Goal: Information Seeking & Learning: Learn about a topic

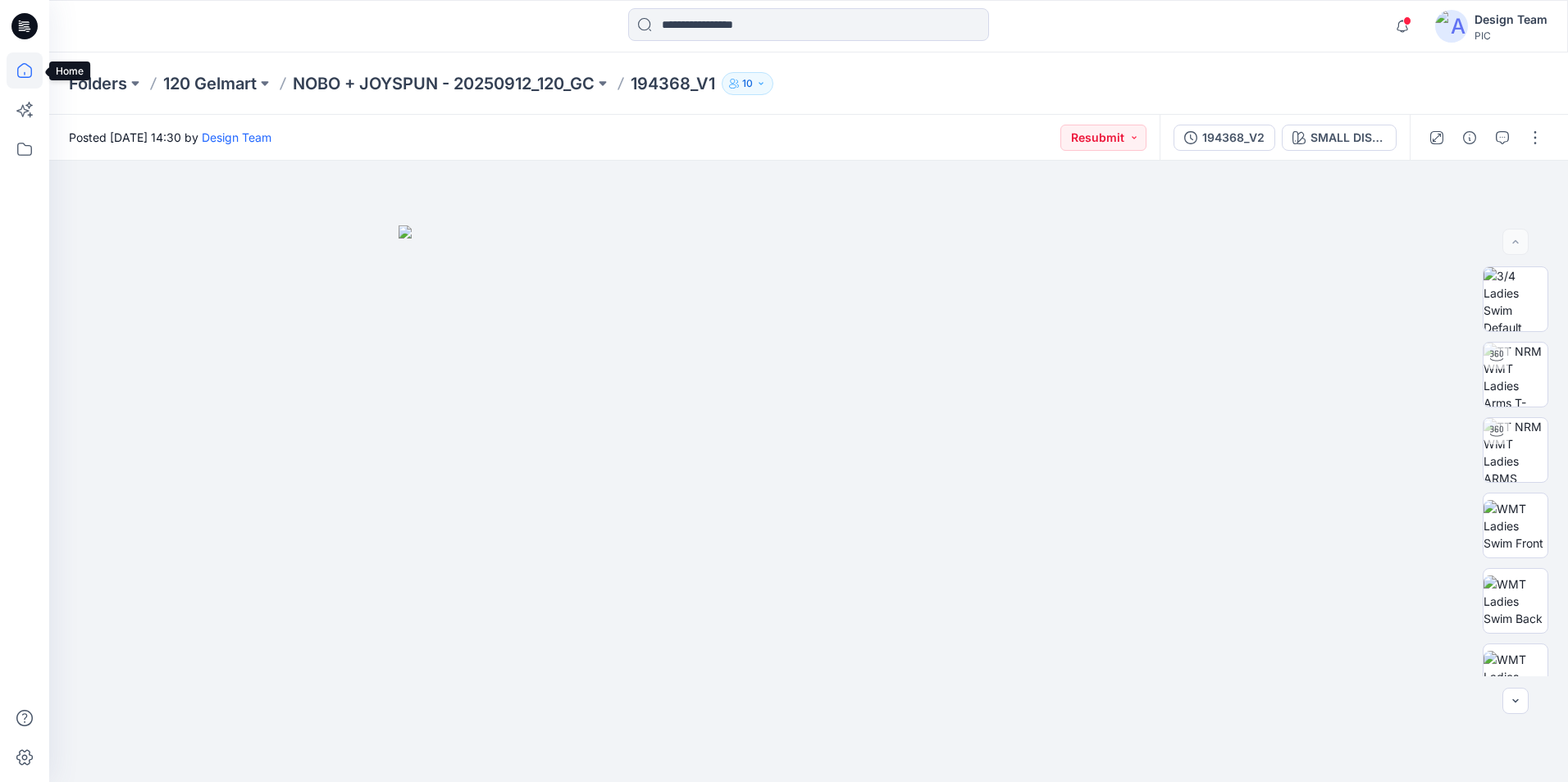
click at [30, 70] on icon at bounding box center [24, 70] width 36 height 36
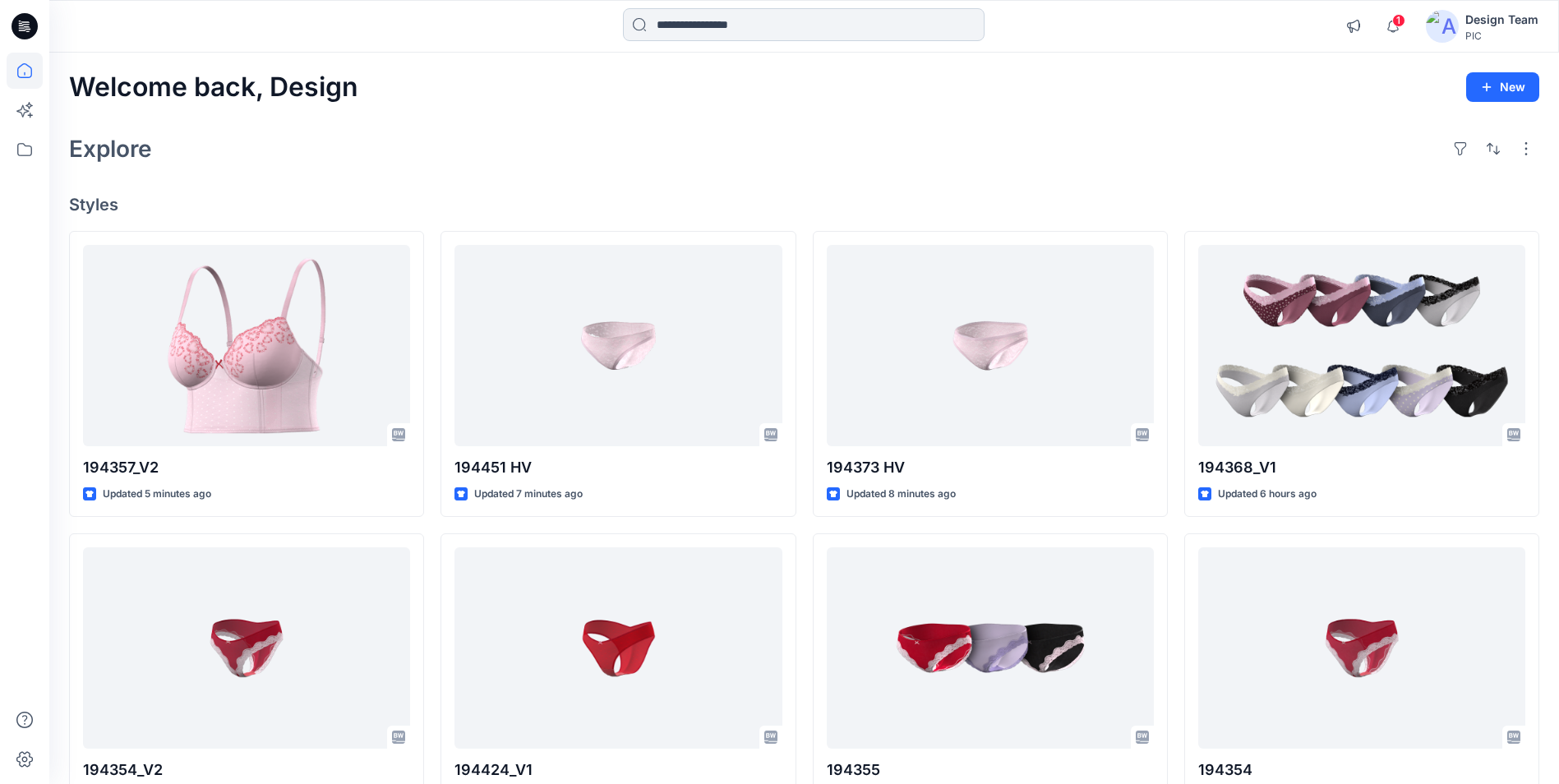
click at [730, 24] on input at bounding box center [804, 24] width 362 height 32
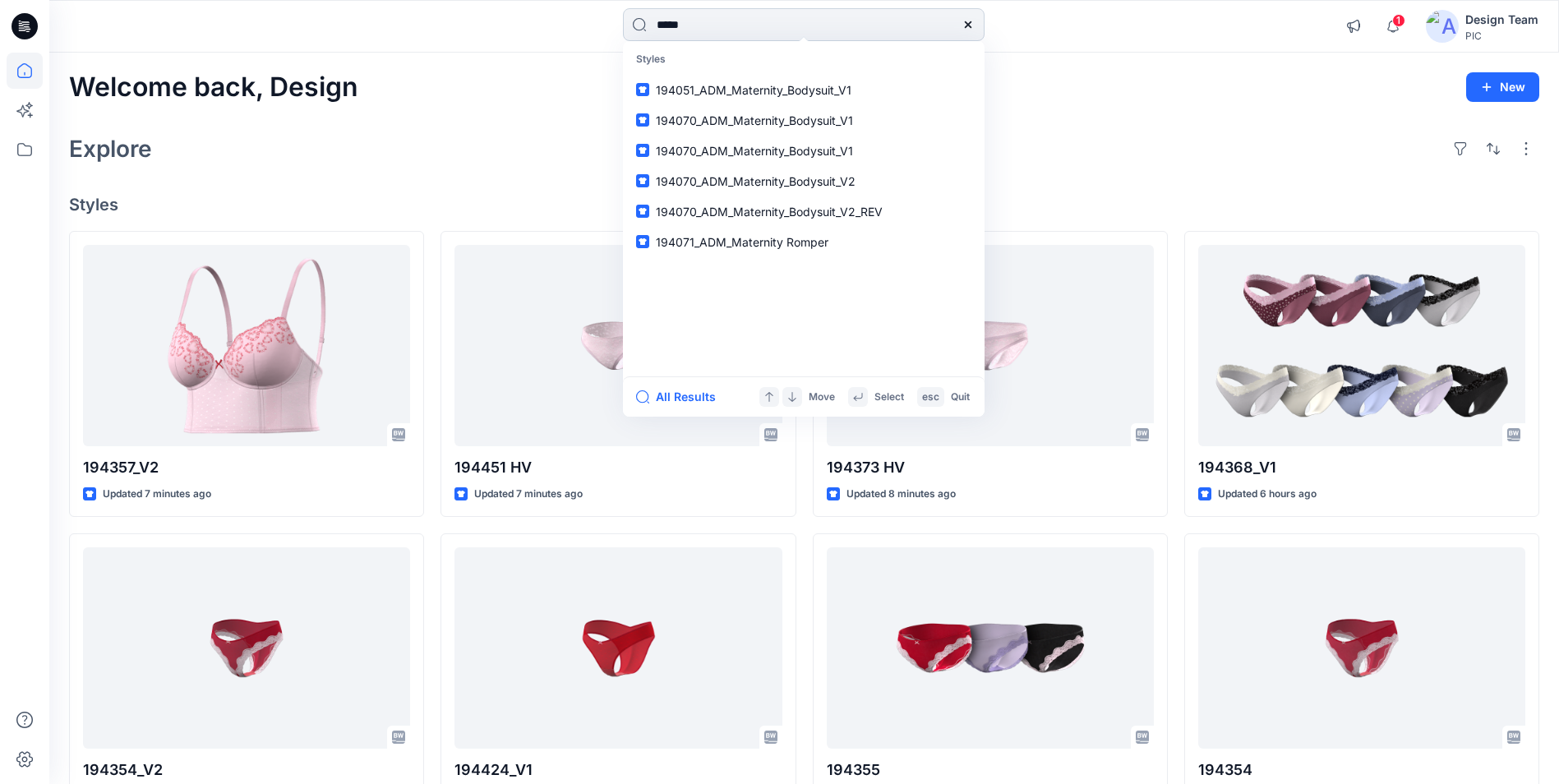
type input "******"
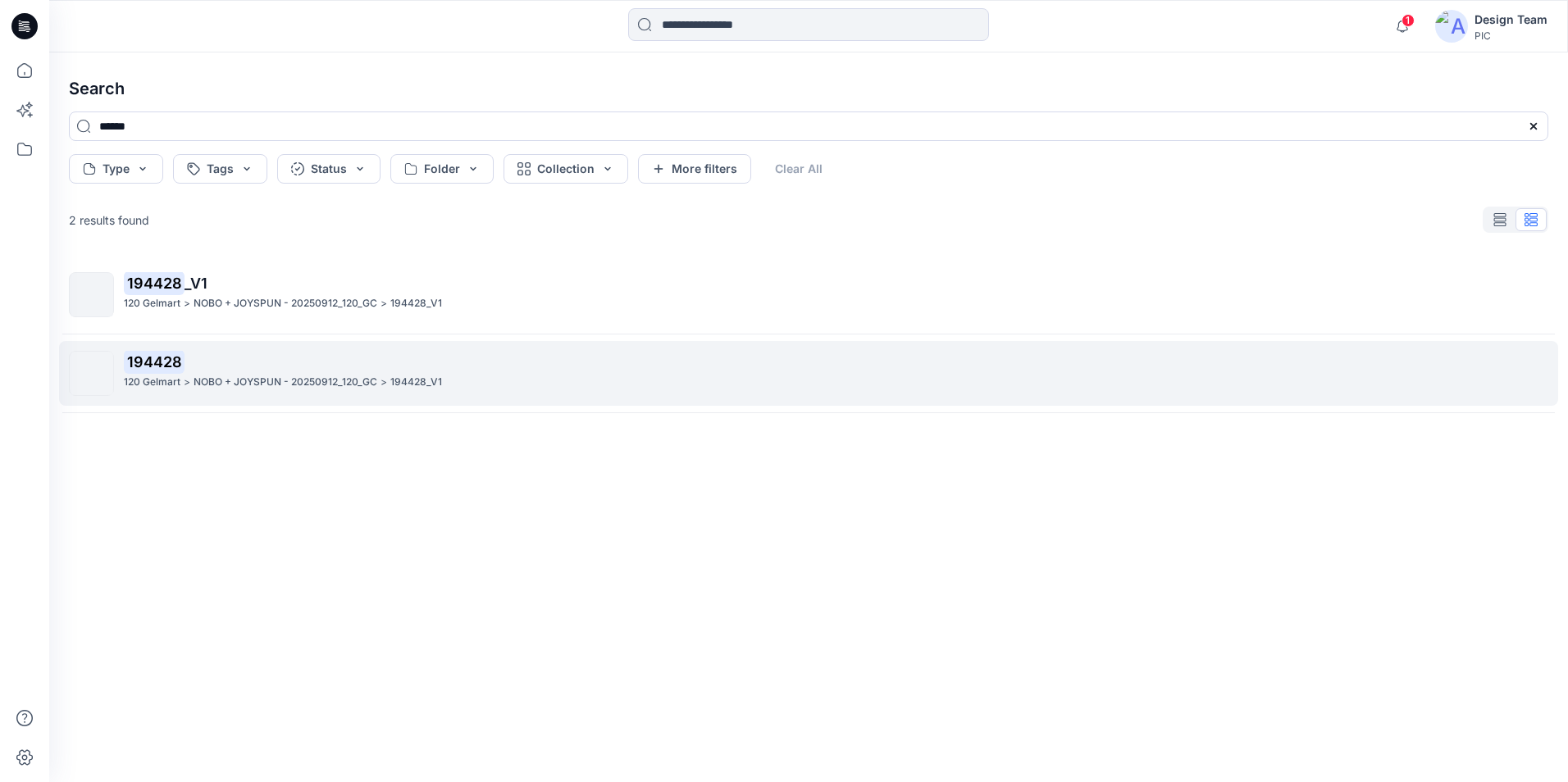
click at [329, 382] on p "NOBO + JOYSPUN - 20250912_120_GC" at bounding box center [285, 382] width 183 height 18
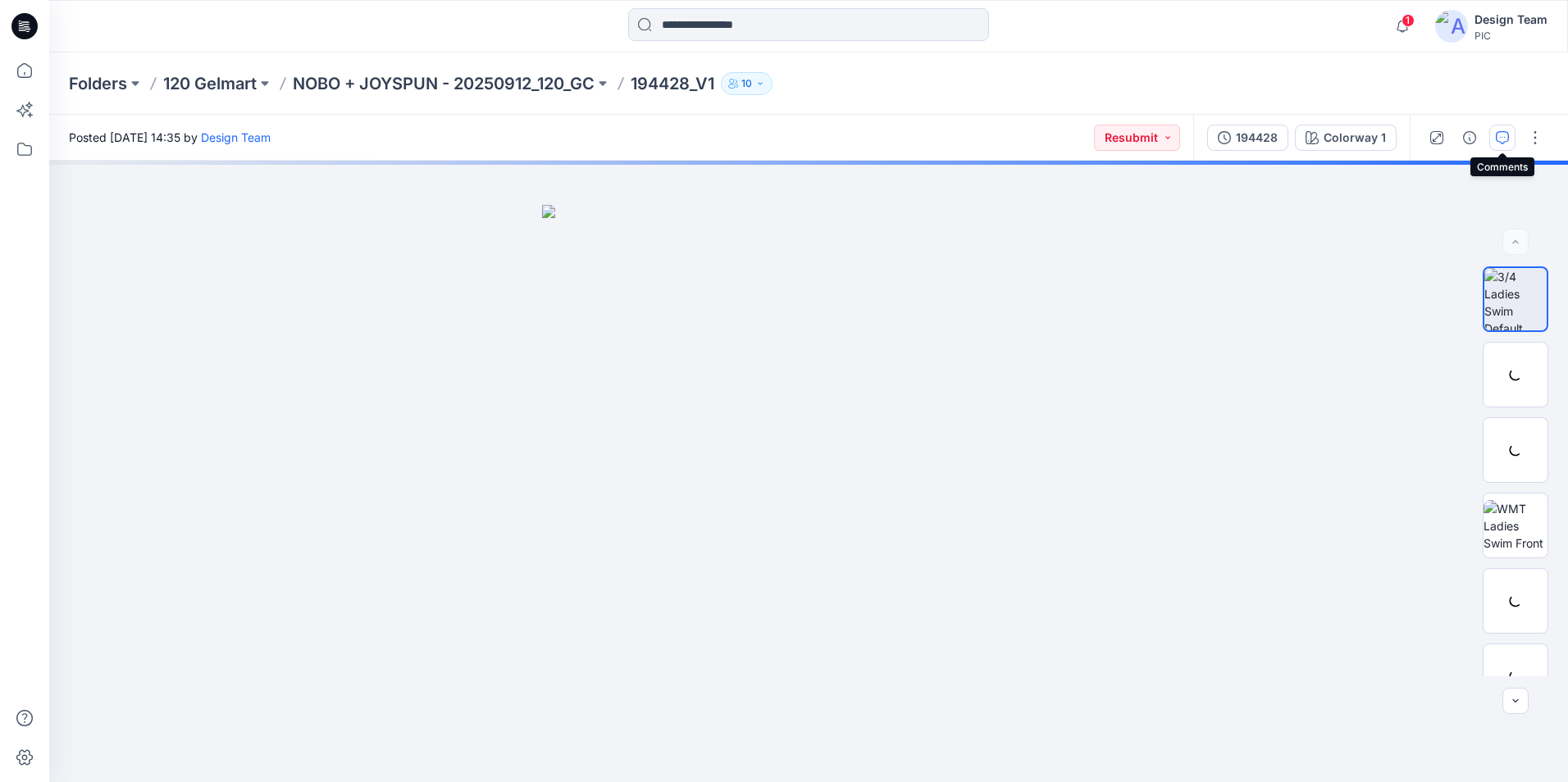
click at [1500, 140] on icon "button" at bounding box center [1502, 138] width 13 height 13
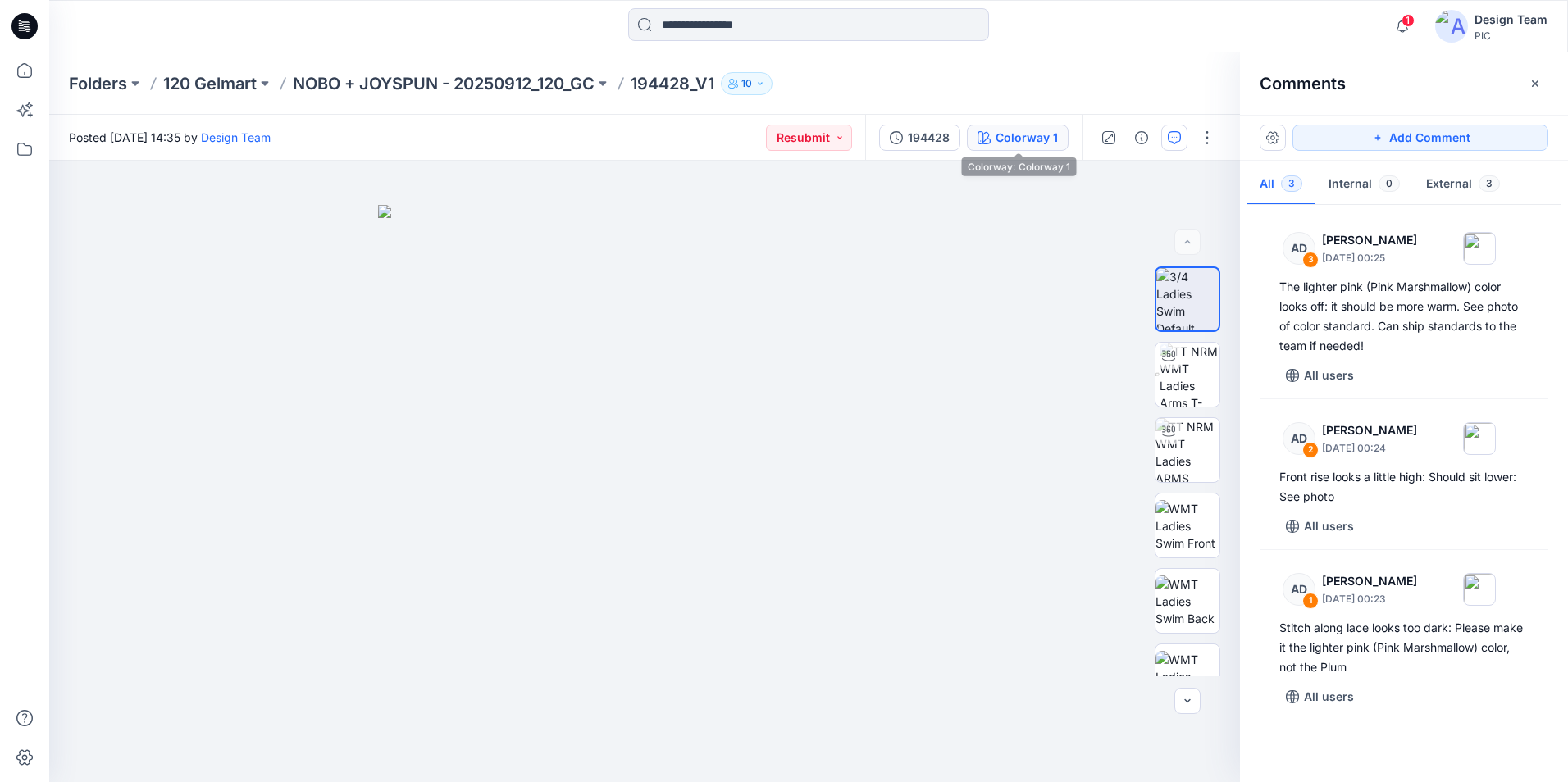
click at [999, 133] on div "Colorway 1" at bounding box center [1026, 137] width 62 height 18
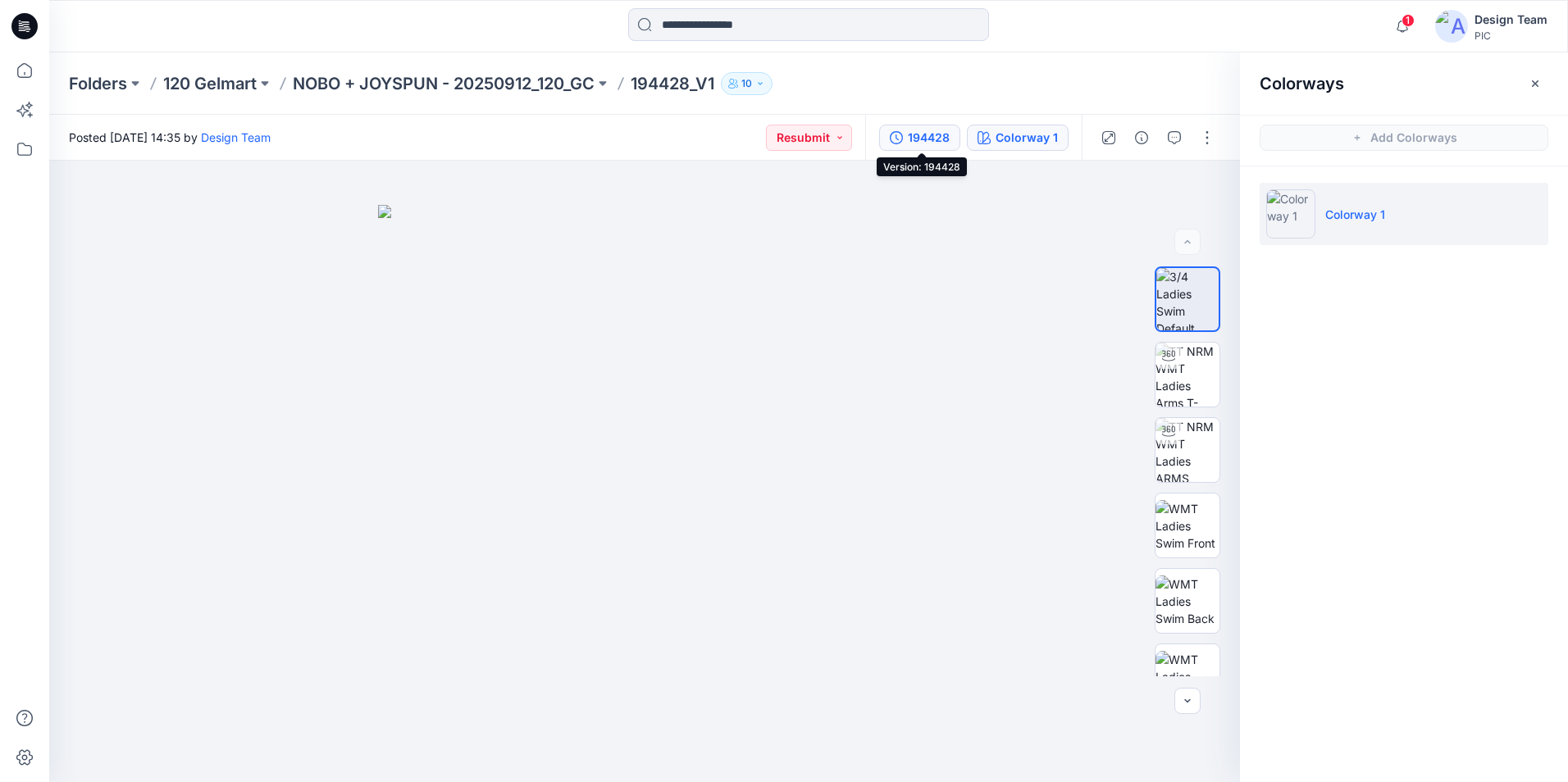
click at [940, 140] on div "194428" at bounding box center [927, 137] width 42 height 18
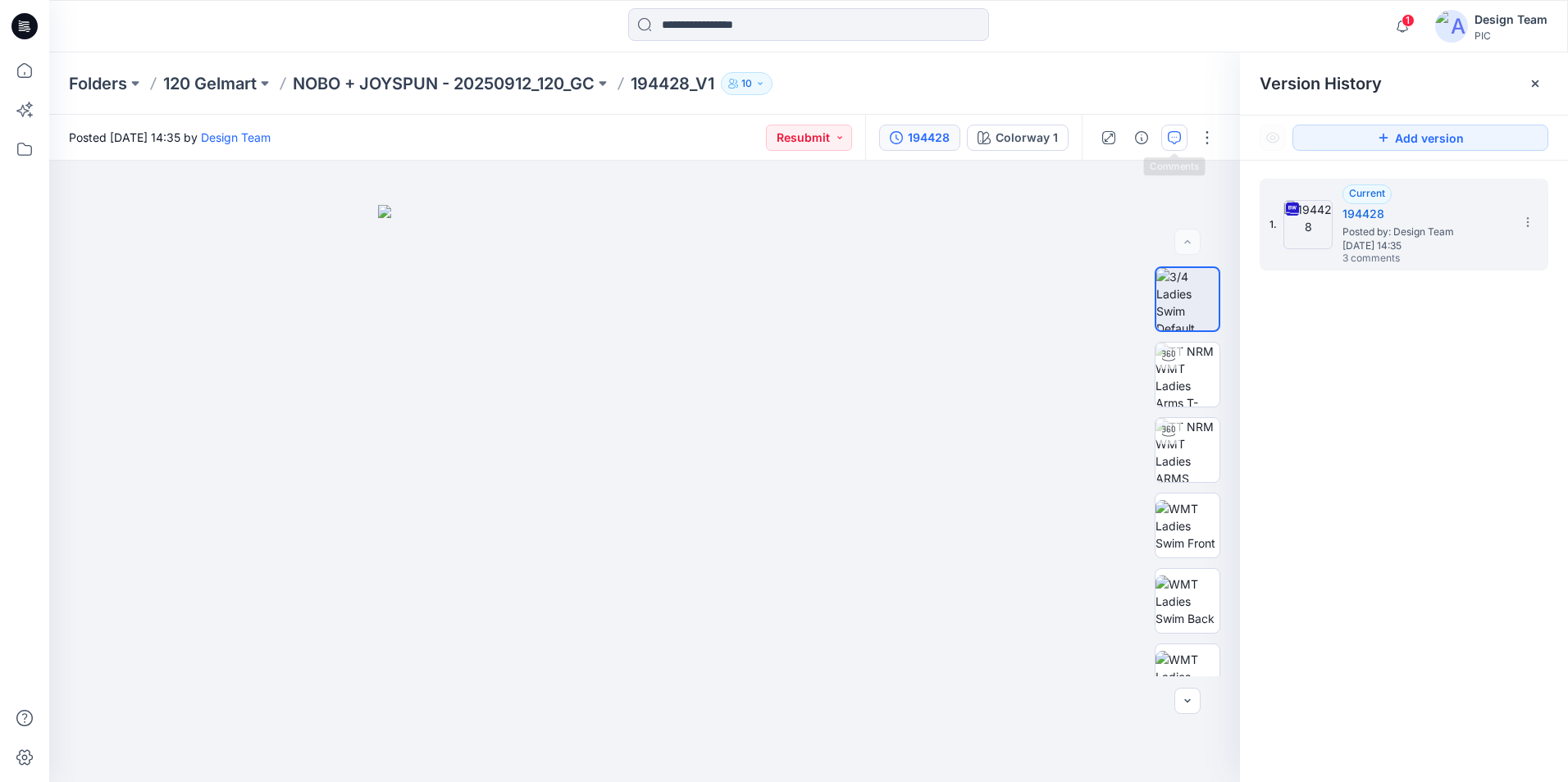
click at [1173, 138] on icon "button" at bounding box center [1174, 138] width 13 height 13
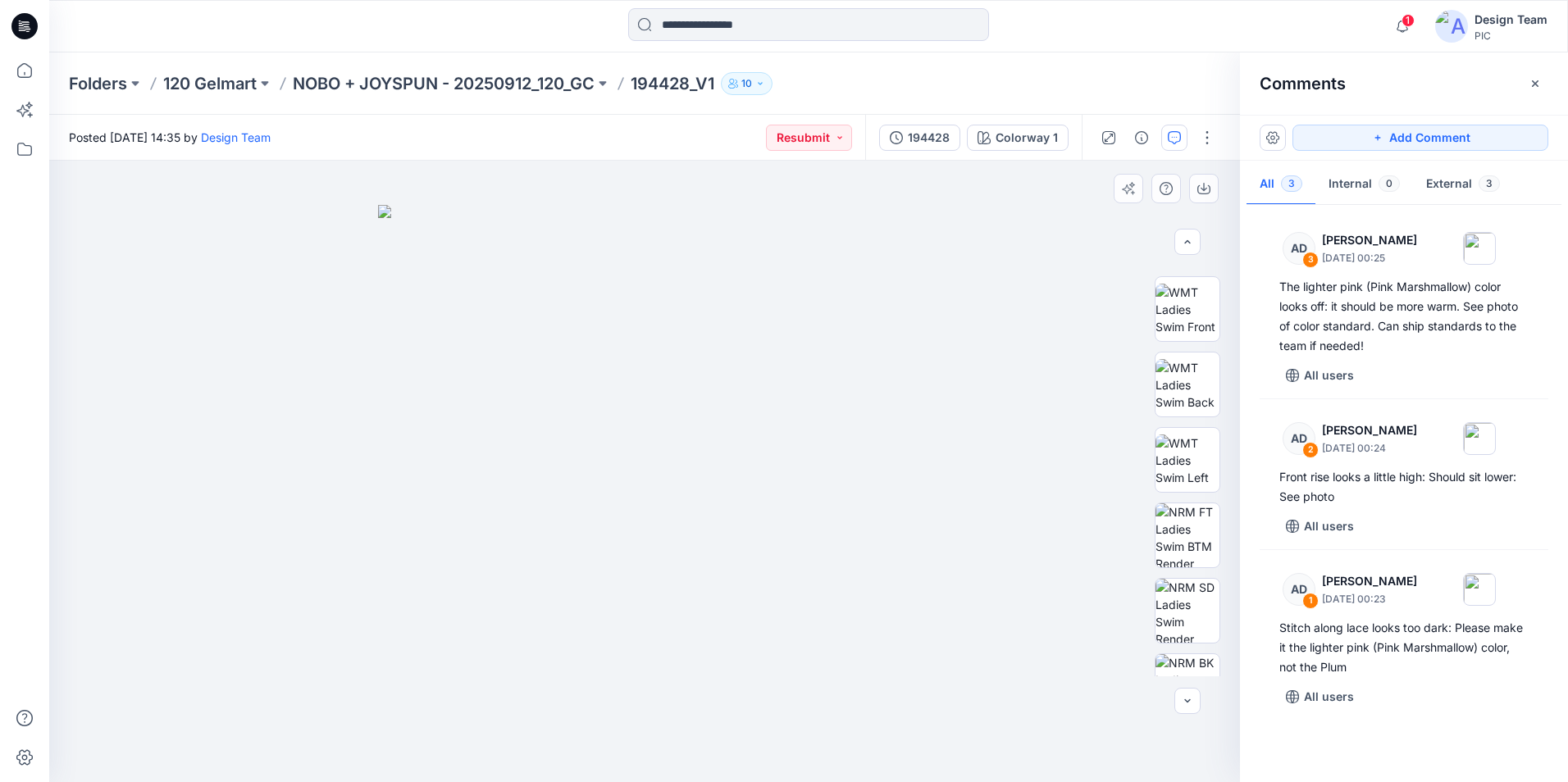
scroll to position [259, 0]
click at [1184, 696] on div at bounding box center [1187, 701] width 26 height 26
click at [1191, 700] on div at bounding box center [1187, 701] width 26 height 26
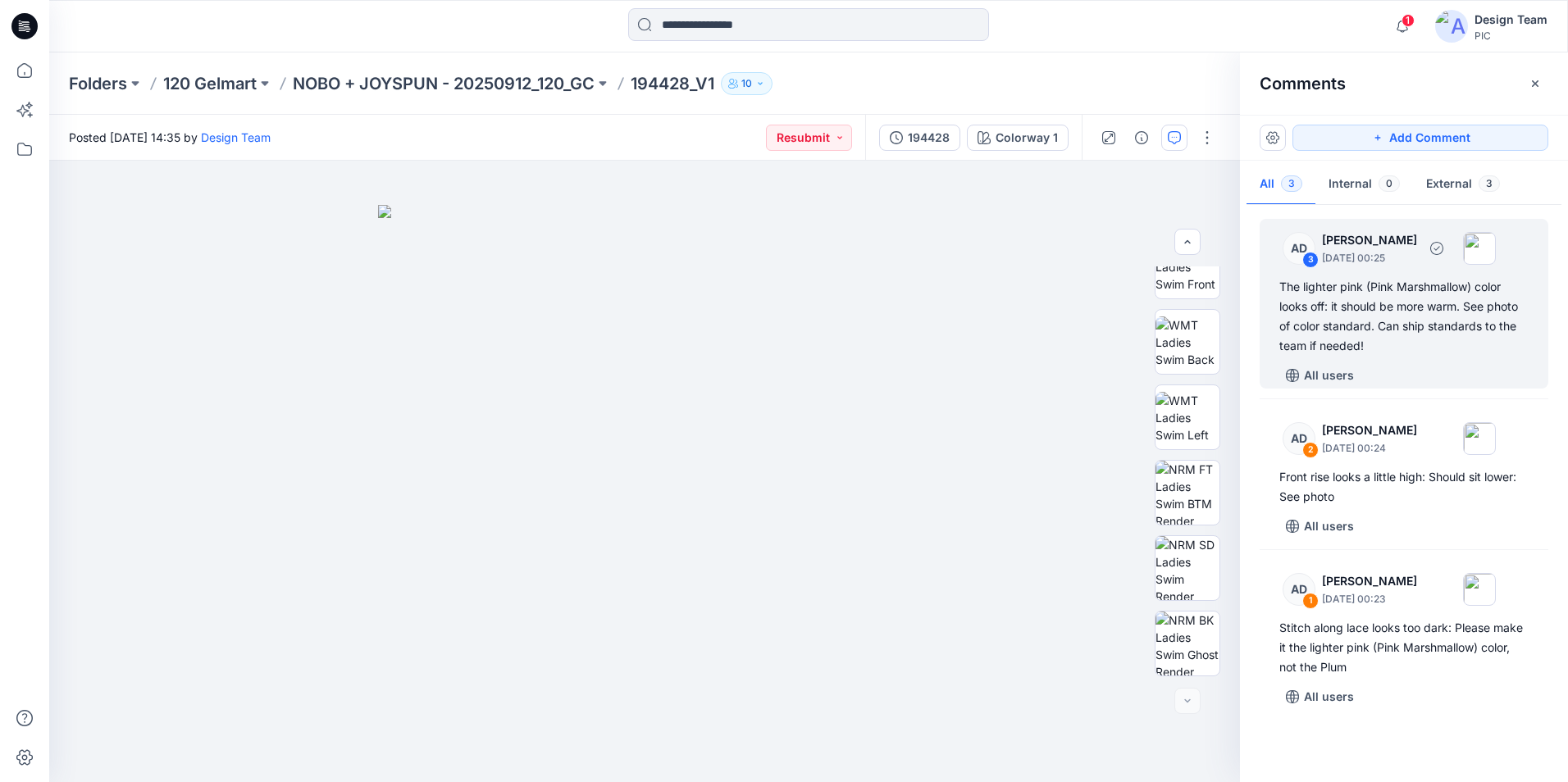
click at [1345, 304] on div "The lighter pink (Pink Marshmallow) color looks off: it should be more warm. Se…" at bounding box center [1403, 316] width 249 height 79
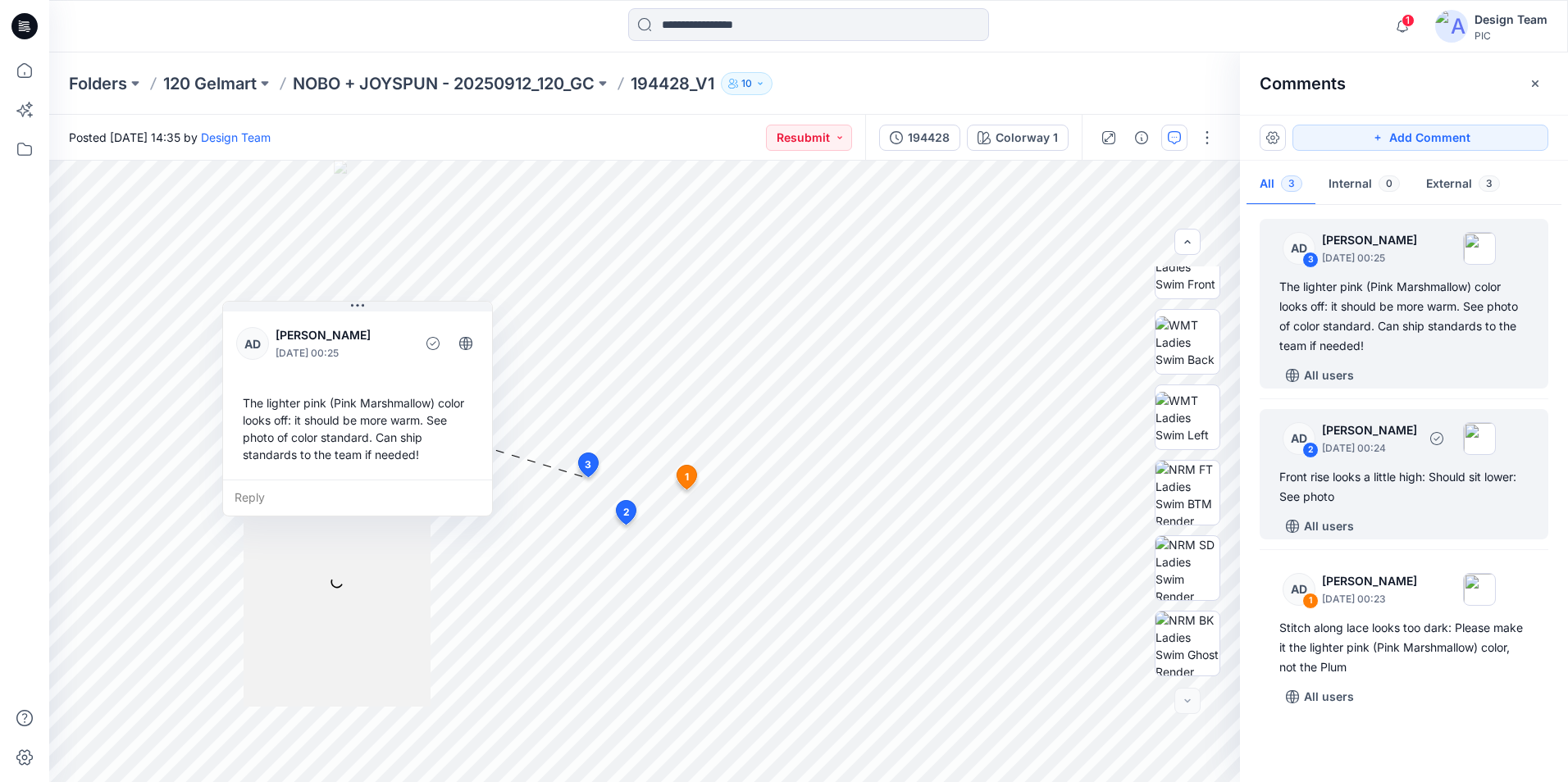
click at [1437, 479] on div "Front rise looks a little high: Should sit lower: See photo" at bounding box center [1403, 487] width 249 height 40
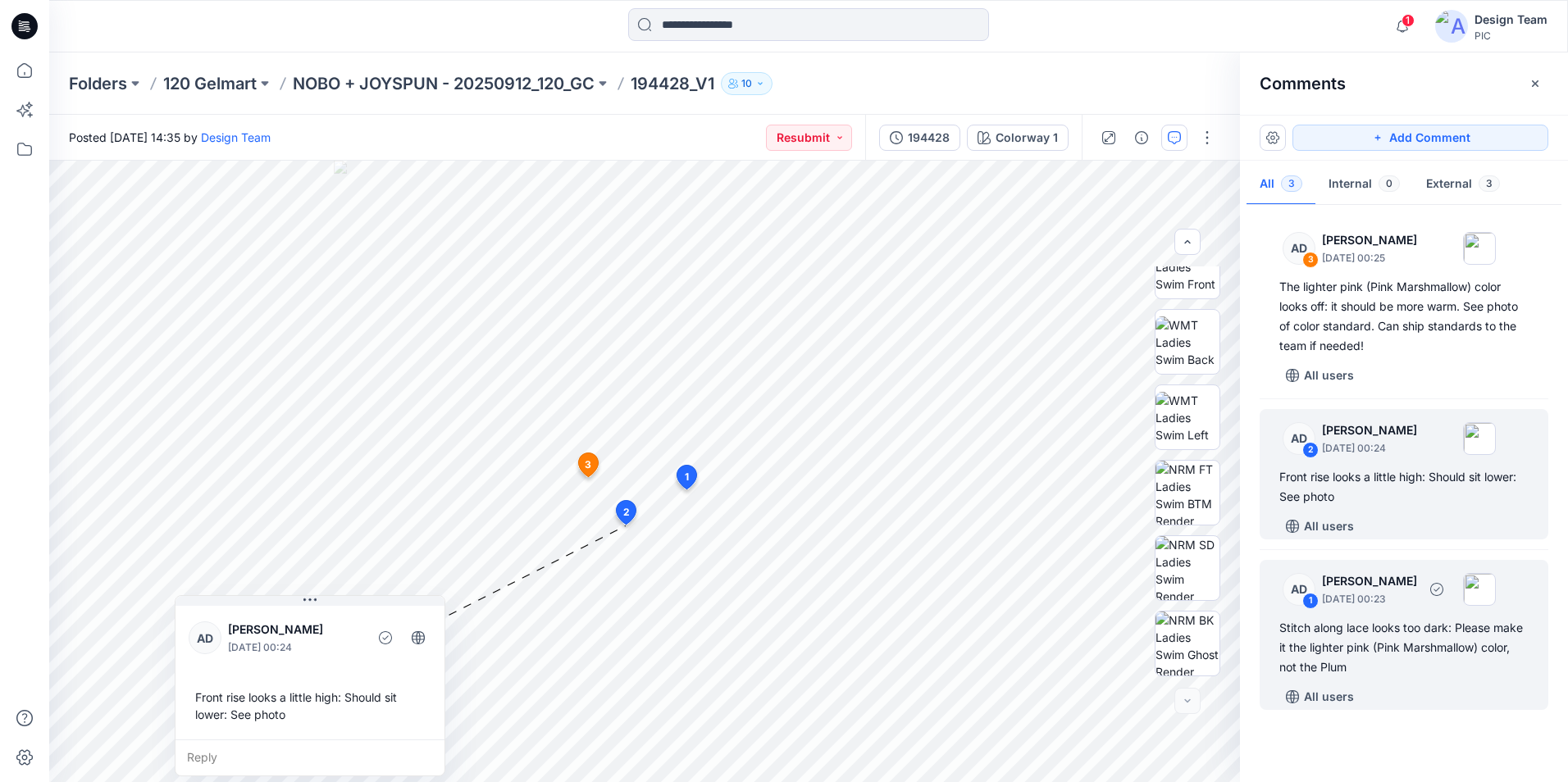
click at [1425, 649] on div "Stitch along lace looks too dark: Please make it the lighter pink (Pink Marshma…" at bounding box center [1403, 648] width 249 height 59
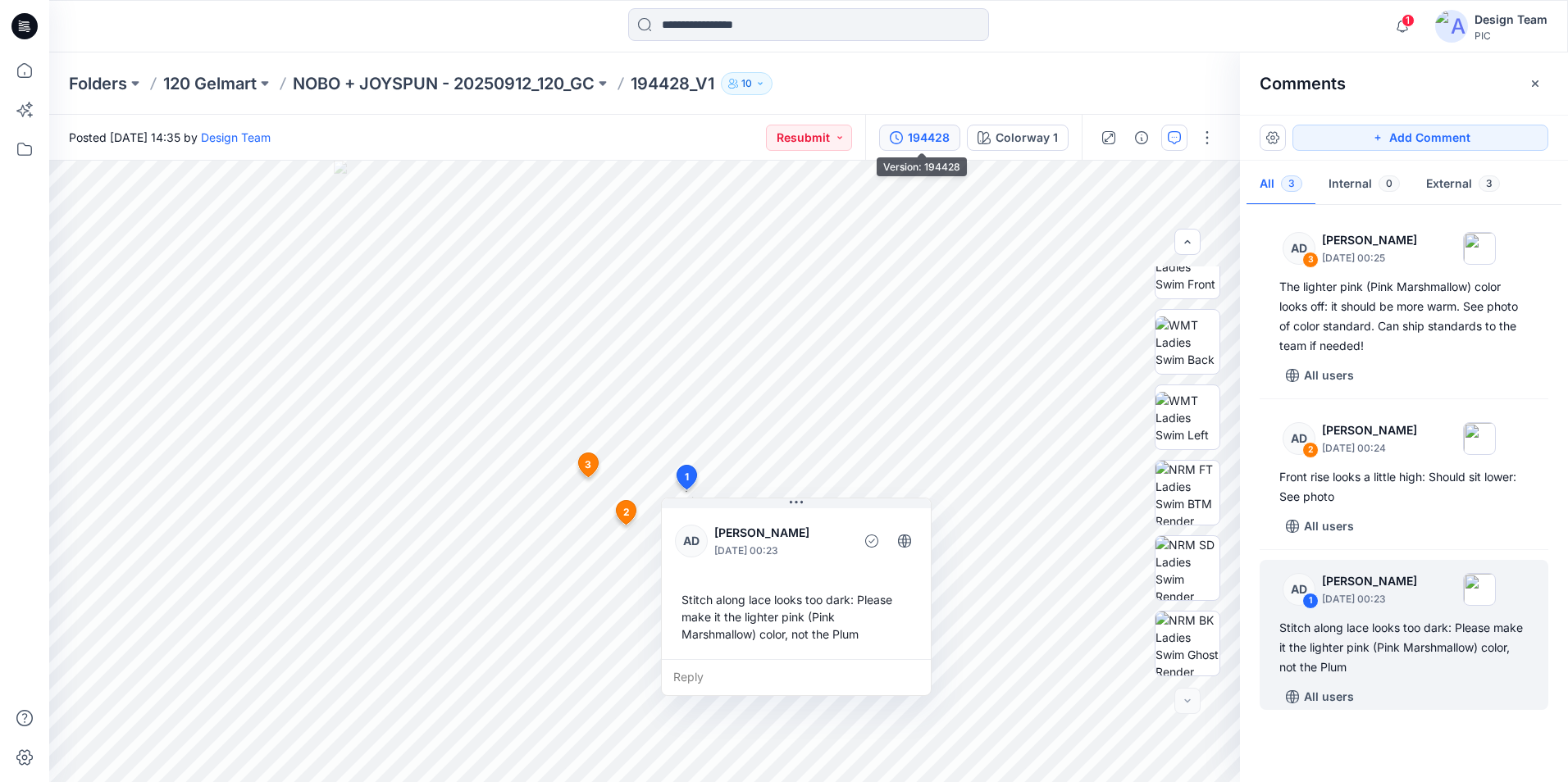
click at [905, 137] on button "194428" at bounding box center [919, 138] width 81 height 26
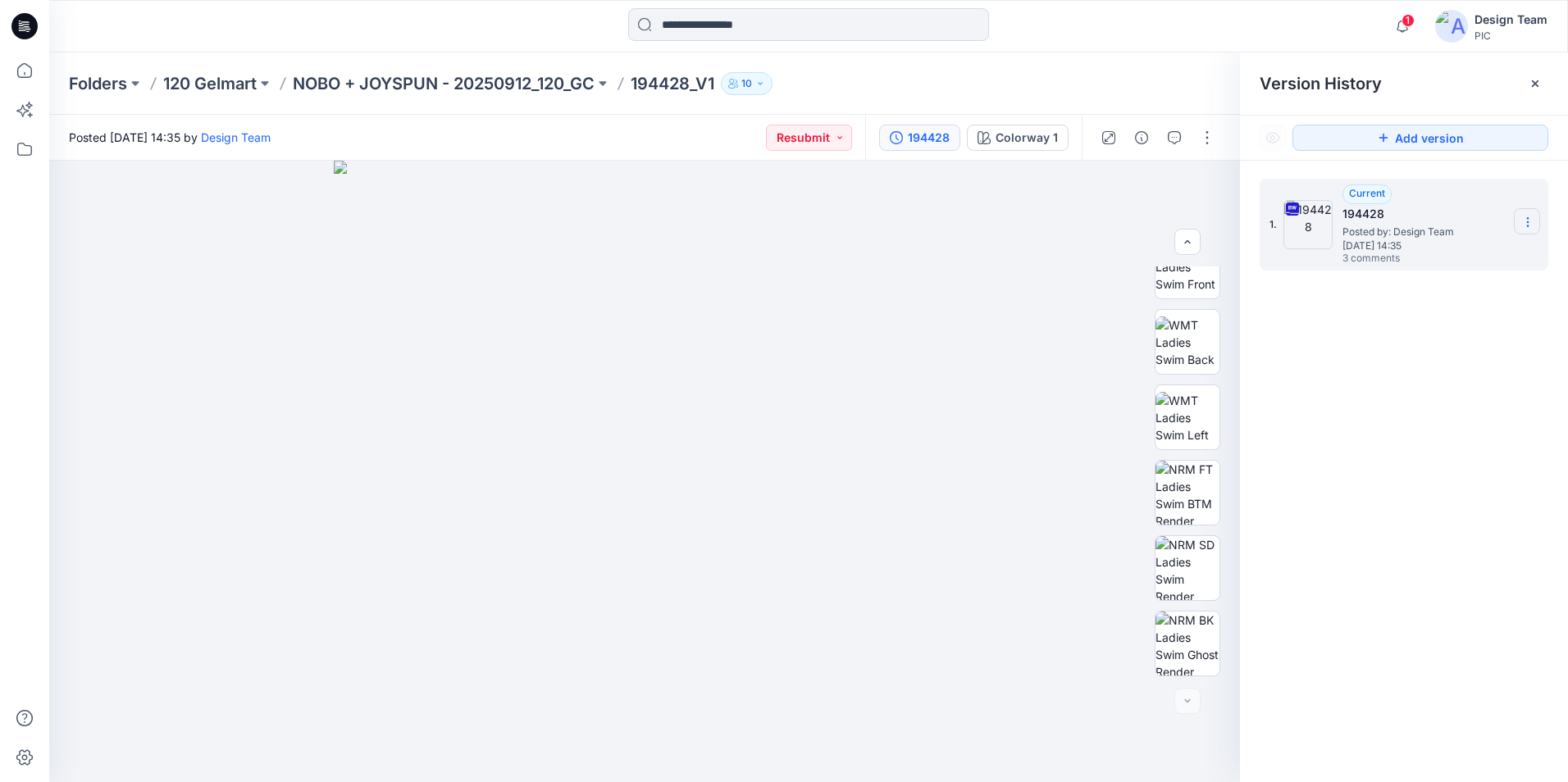
click at [1531, 224] on icon at bounding box center [1527, 222] width 13 height 13
click at [1437, 254] on span "Download Source BW File" at bounding box center [1444, 254] width 138 height 19
click at [1093, 70] on div "Folders 120 Gelmart NOBO + JOYSPUN - 20250912_120_GC 194428_V1 10" at bounding box center [808, 83] width 1518 height 62
click at [1524, 227] on icon at bounding box center [1527, 222] width 13 height 13
click at [1050, 304] on div at bounding box center [644, 471] width 1190 height 621
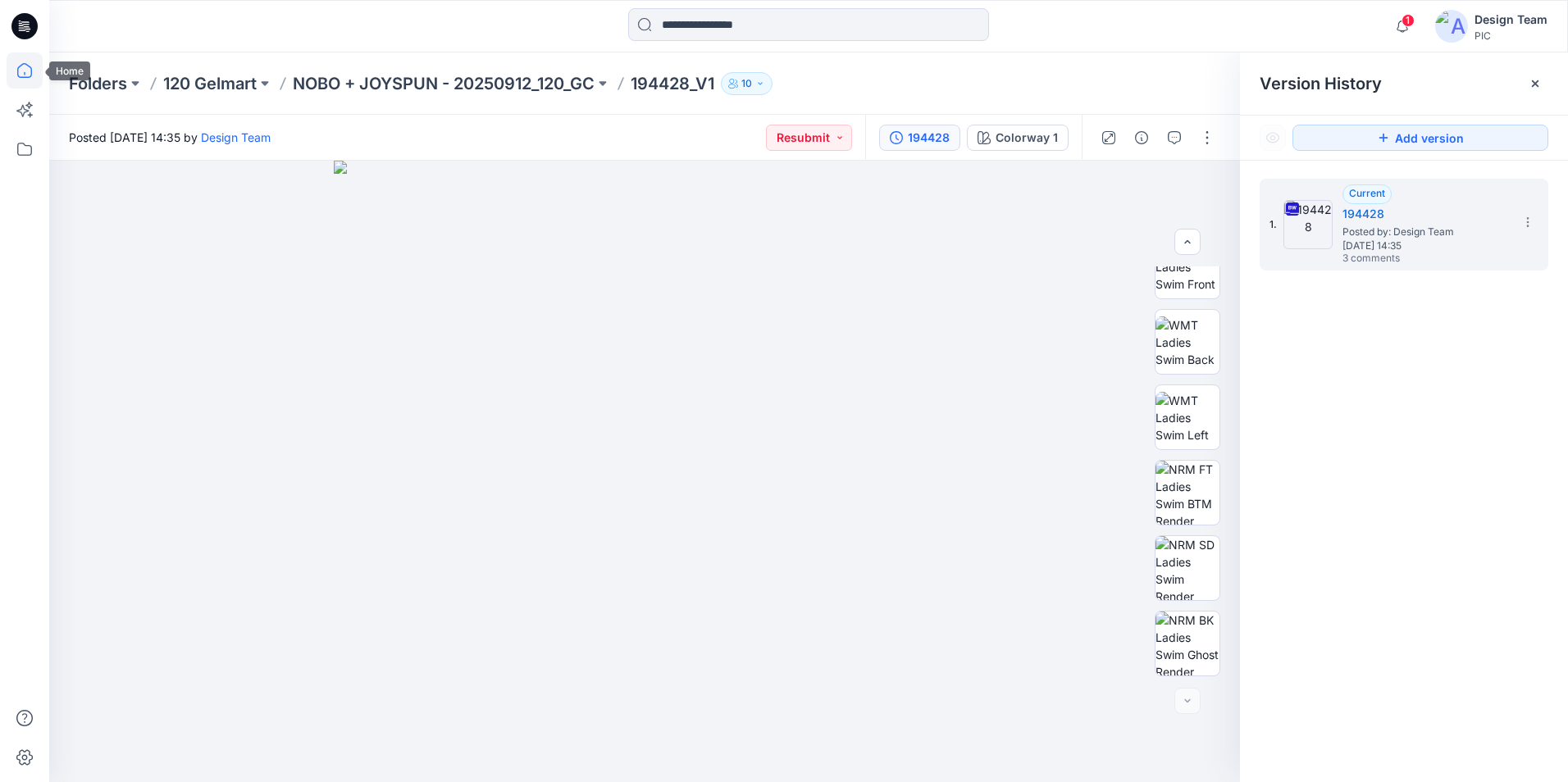
click at [21, 72] on icon at bounding box center [24, 70] width 36 height 36
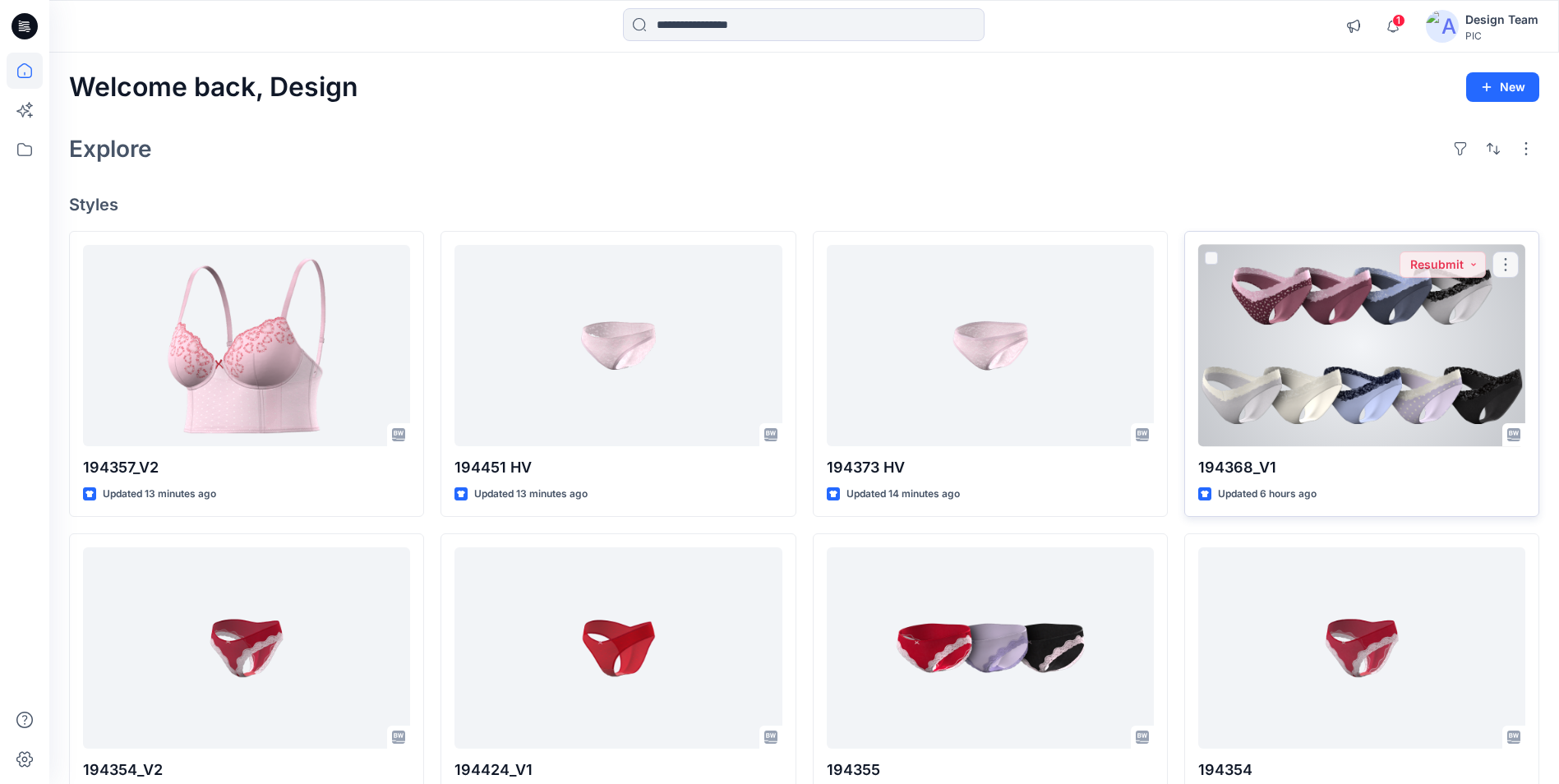
click at [1313, 313] on div at bounding box center [1361, 345] width 328 height 201
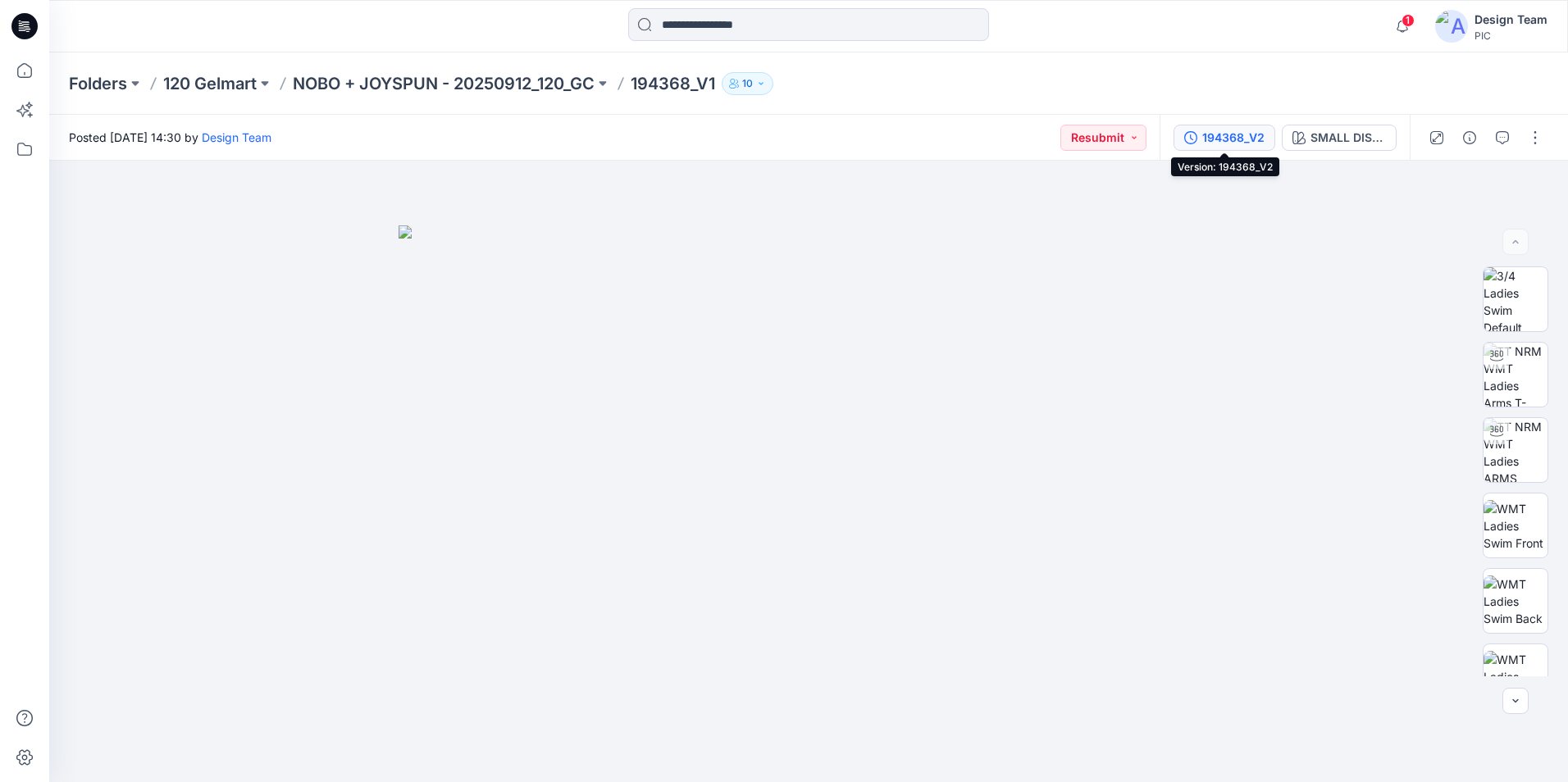
click at [1241, 143] on div "194368_V2" at bounding box center [1232, 137] width 62 height 18
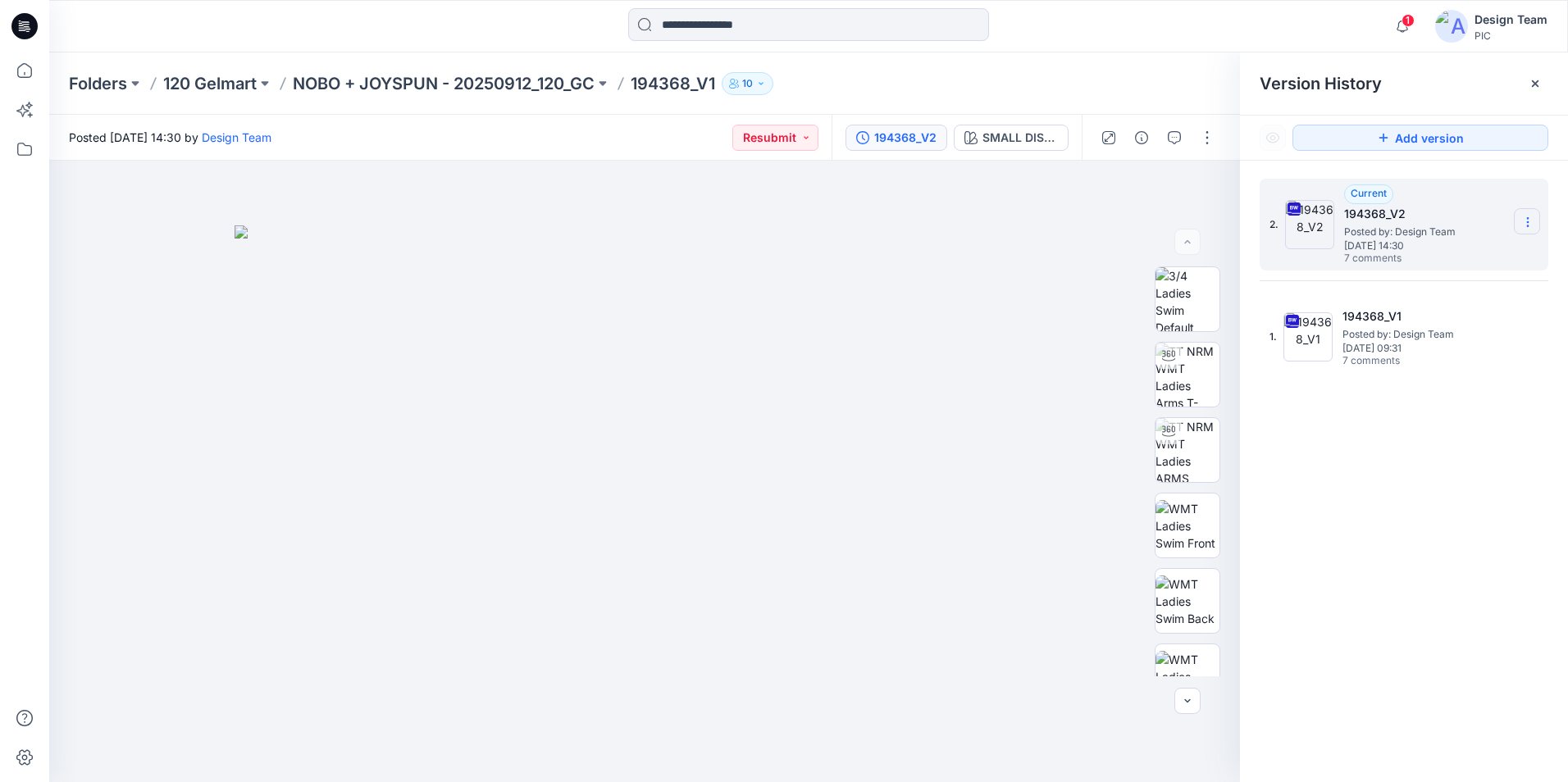
click at [1521, 217] on icon at bounding box center [1527, 222] width 13 height 13
click at [1450, 261] on span "Download Source BW File" at bounding box center [1444, 254] width 138 height 19
click at [1078, 39] on div at bounding box center [808, 26] width 759 height 36
click at [1173, 131] on icon "button" at bounding box center [1174, 138] width 13 height 13
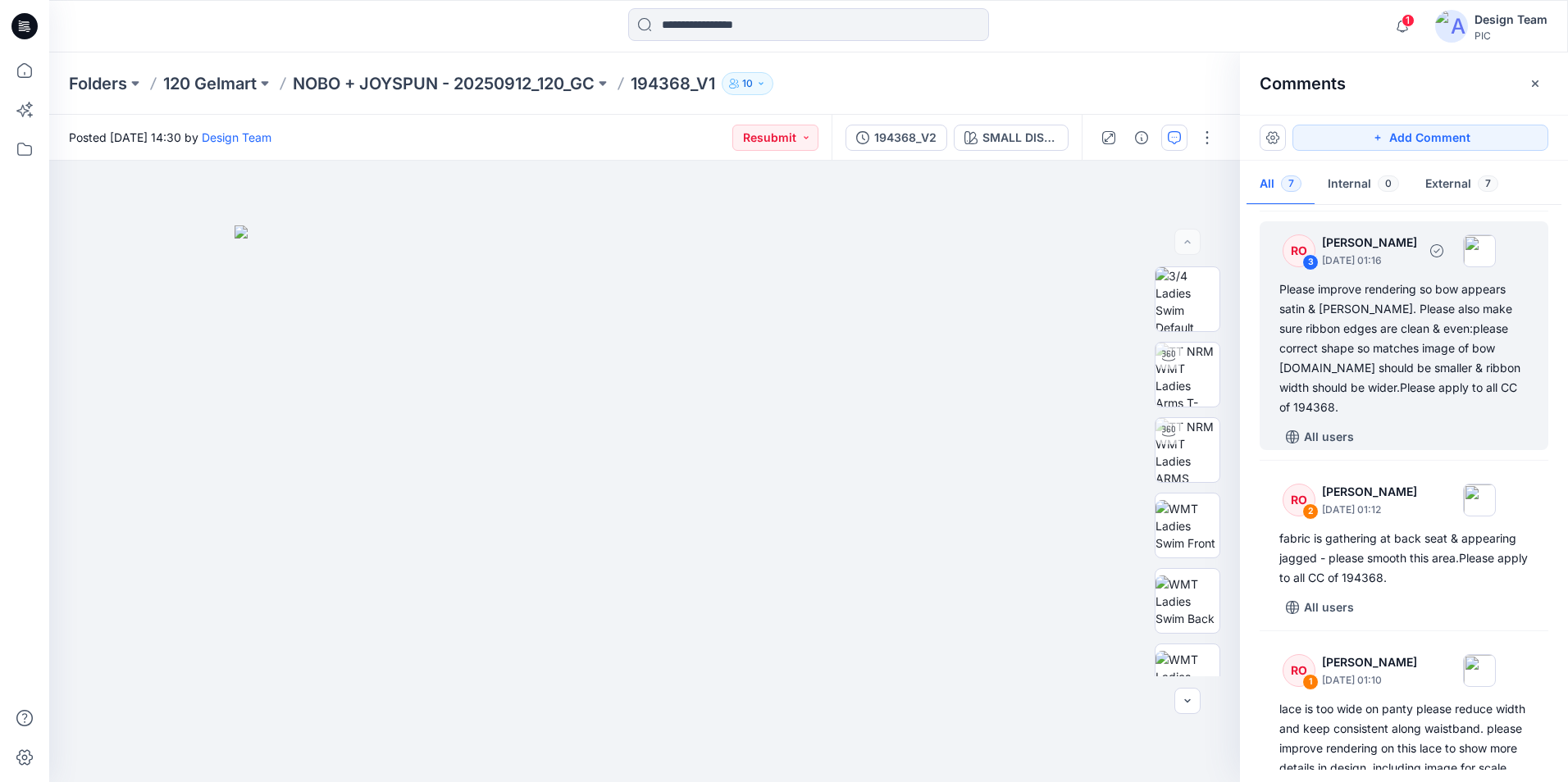
scroll to position [652, 0]
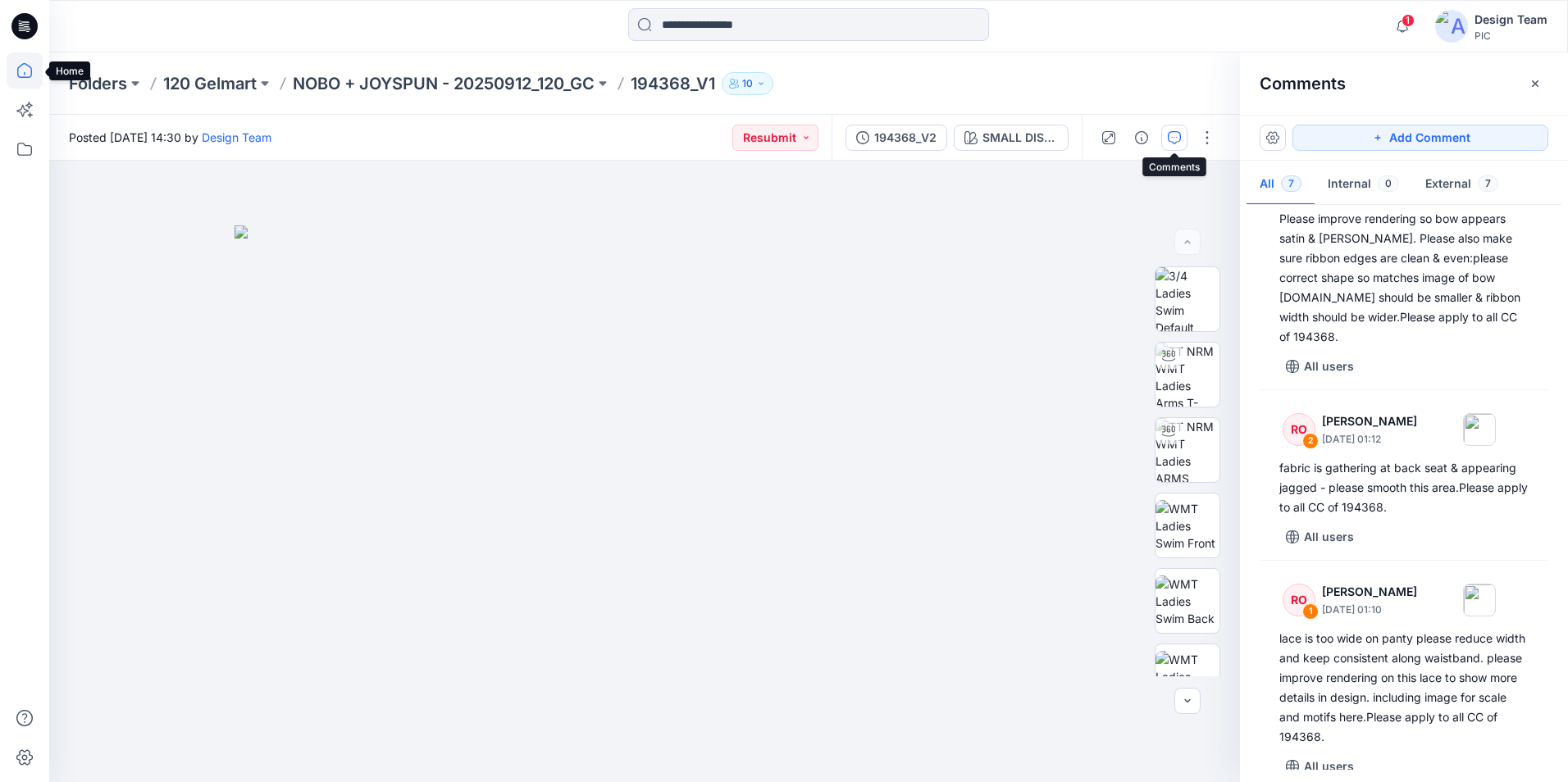
click at [33, 78] on icon at bounding box center [24, 70] width 36 height 36
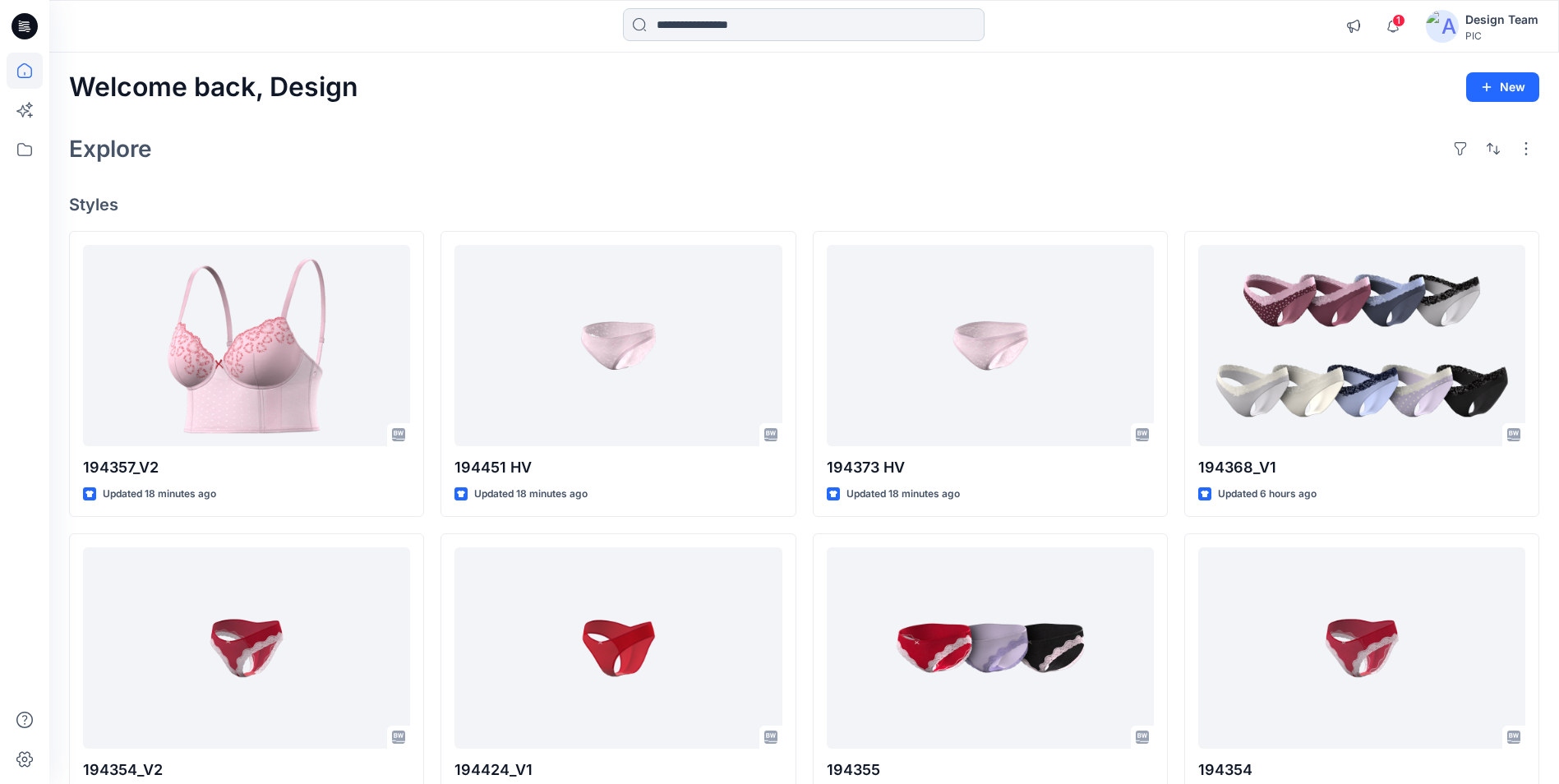
click at [737, 19] on input at bounding box center [804, 24] width 362 height 32
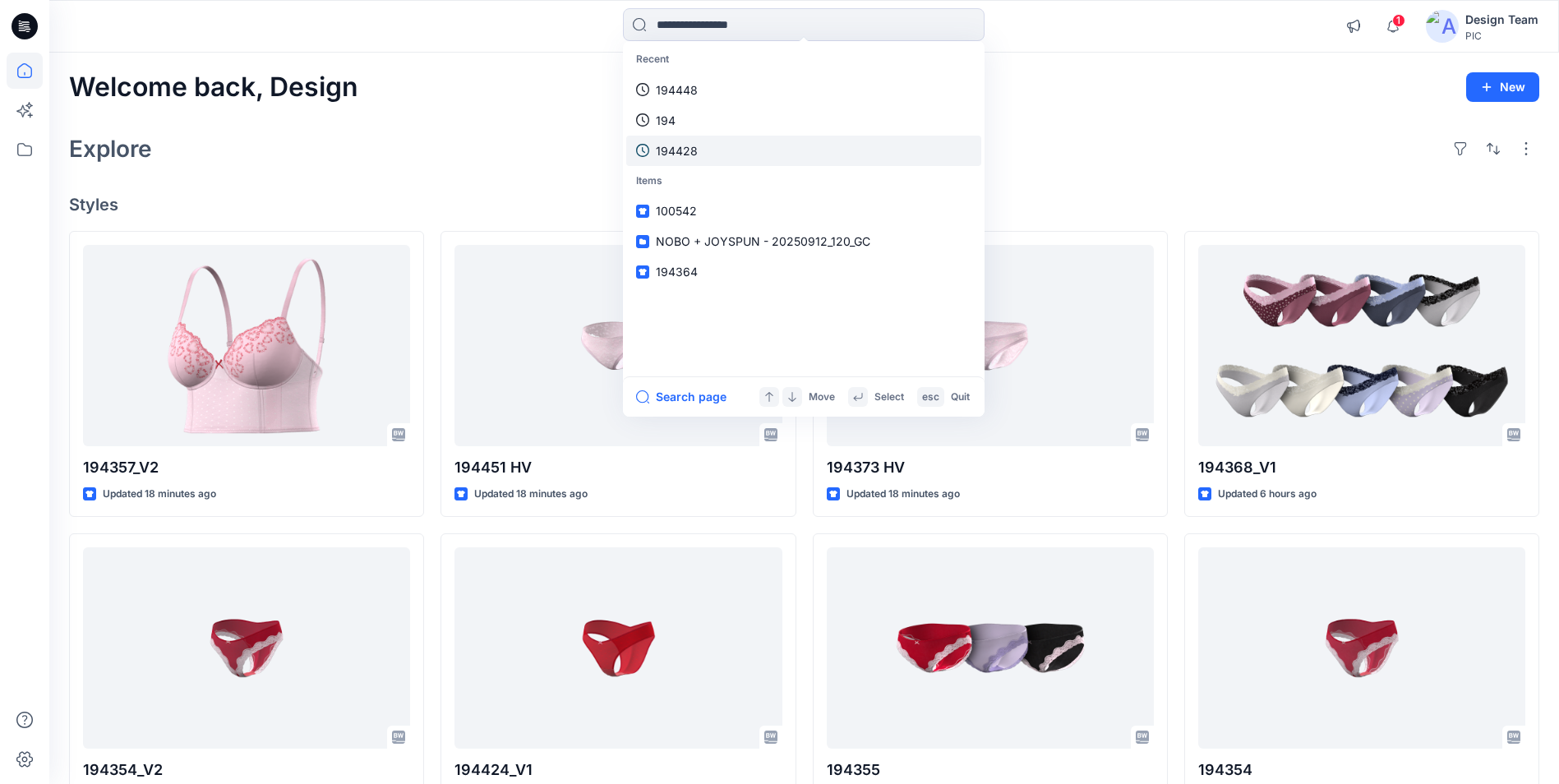
click at [680, 151] on p "194428" at bounding box center [676, 150] width 42 height 18
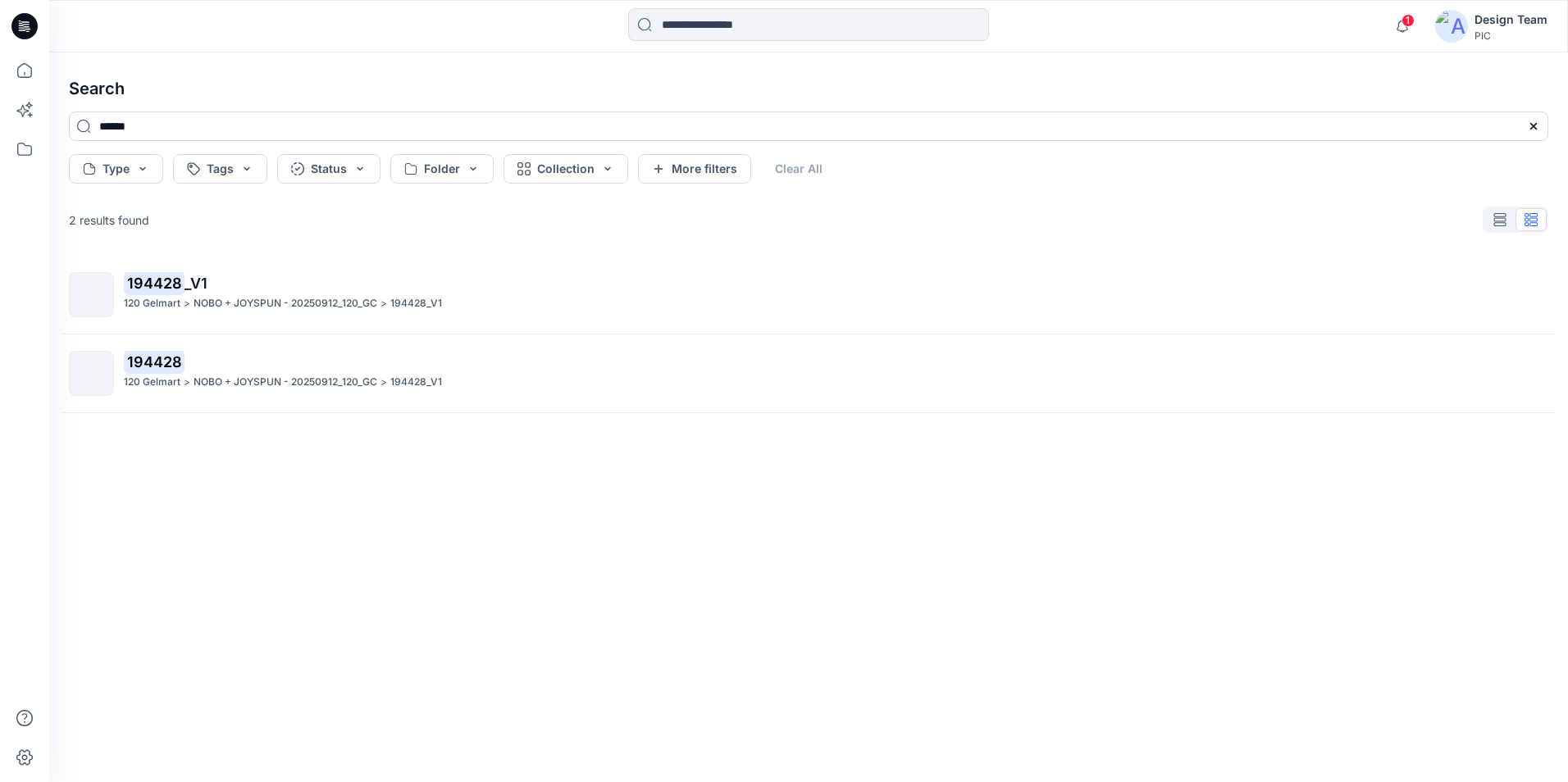
drag, startPoint x: 203, startPoint y: 380, endPoint x: 258, endPoint y: 407, distance: 61.3
click at [205, 380] on p "NOBO + JOYSPUN - 20250912_120_GC" at bounding box center [285, 382] width 183 height 18
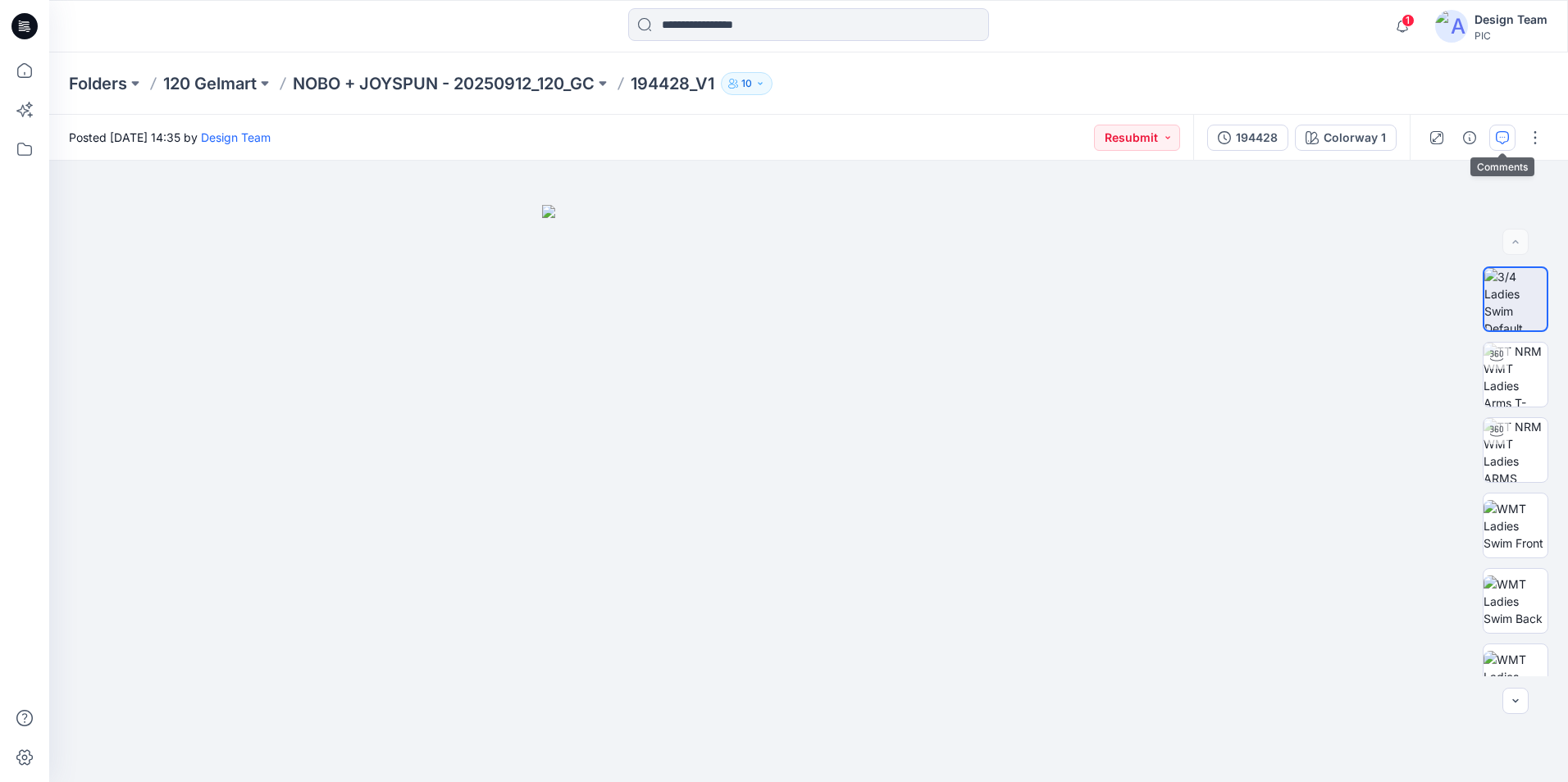
click at [1502, 143] on icon "button" at bounding box center [1502, 138] width 13 height 13
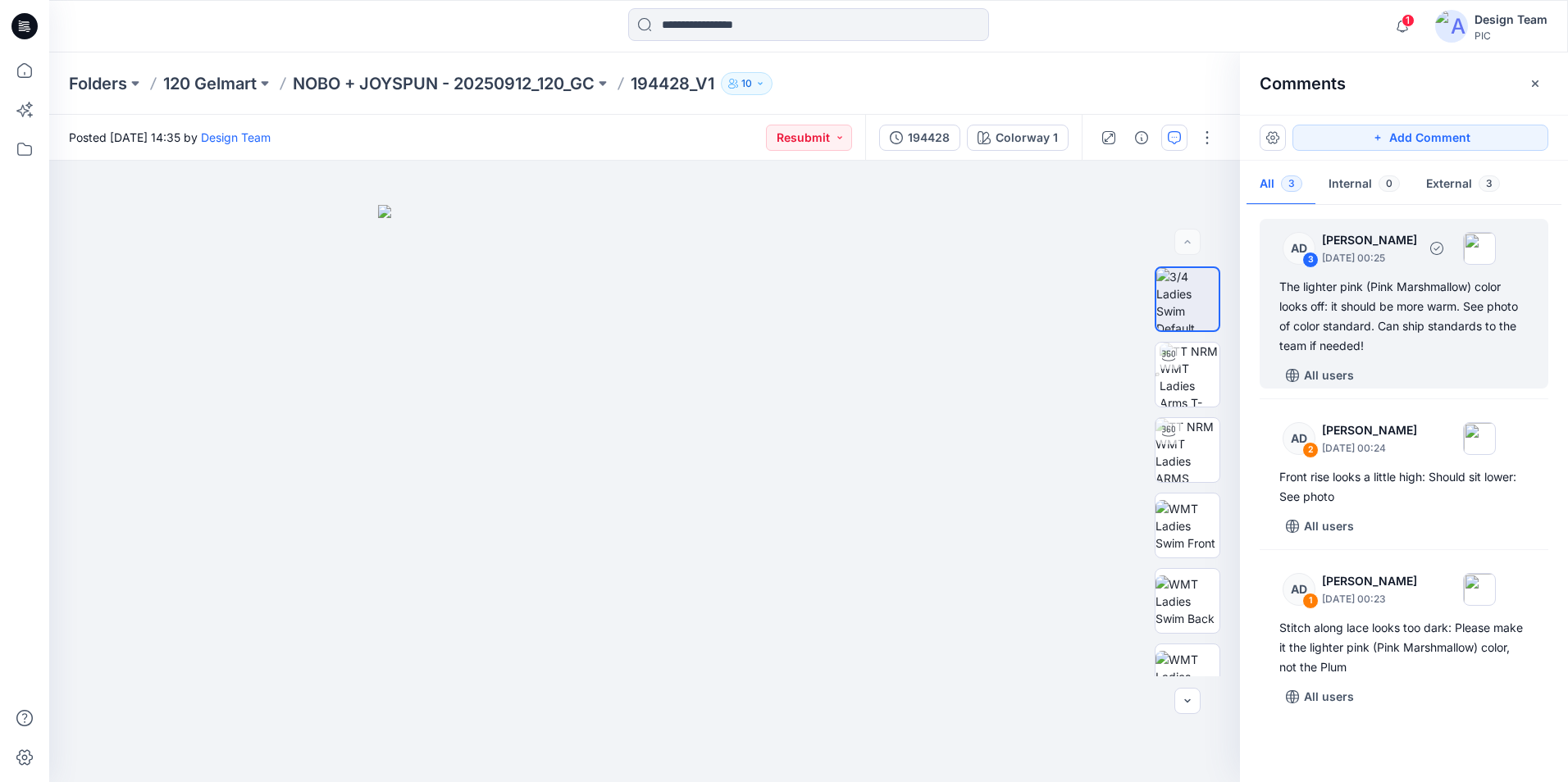
click at [1392, 292] on div "The lighter pink (Pink Marshmallow) color looks off: it should be more warm. Se…" at bounding box center [1403, 316] width 249 height 79
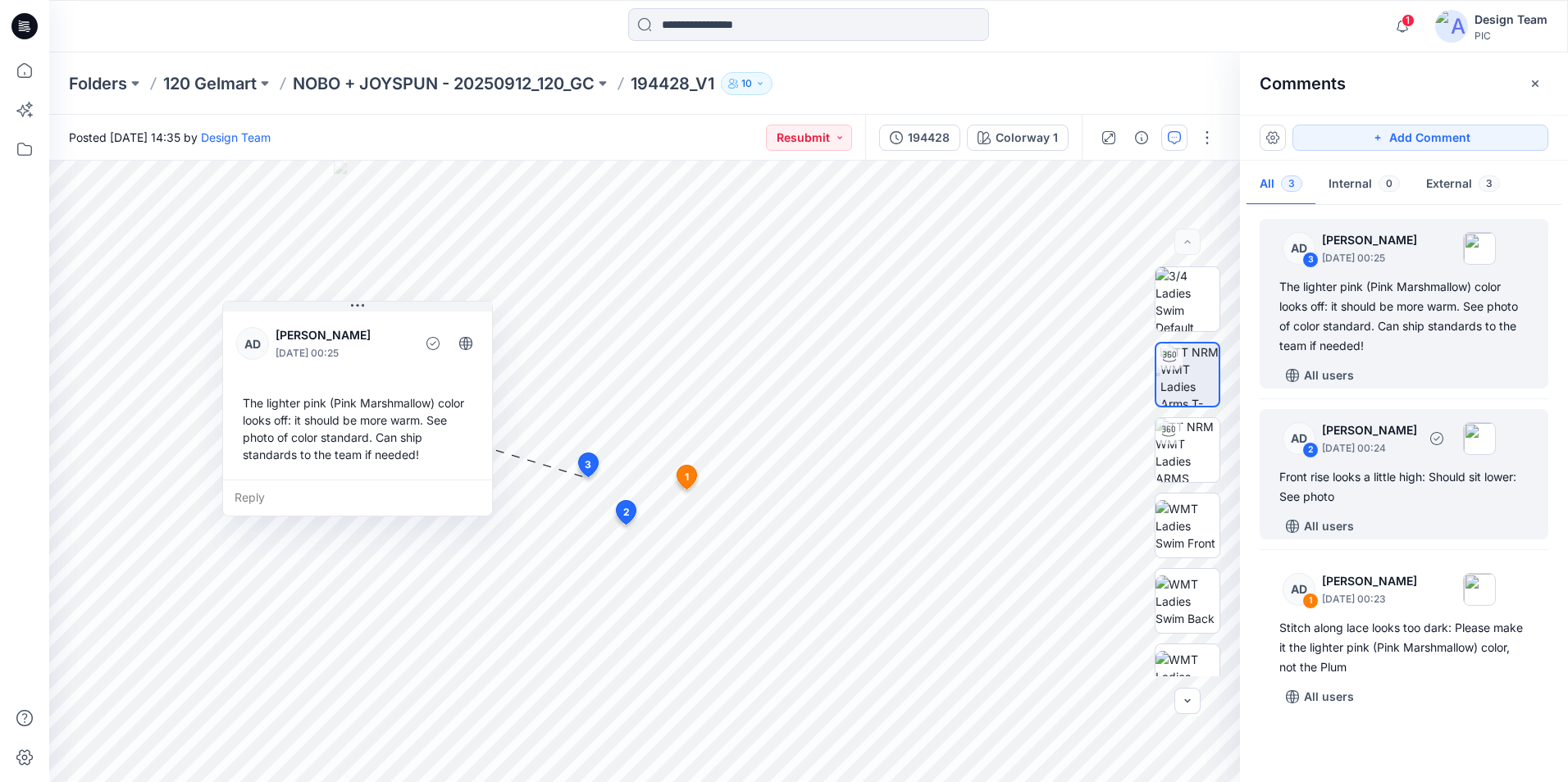
click at [1421, 494] on div "Front rise looks a little high: Should sit lower: See photo" at bounding box center [1403, 487] width 249 height 40
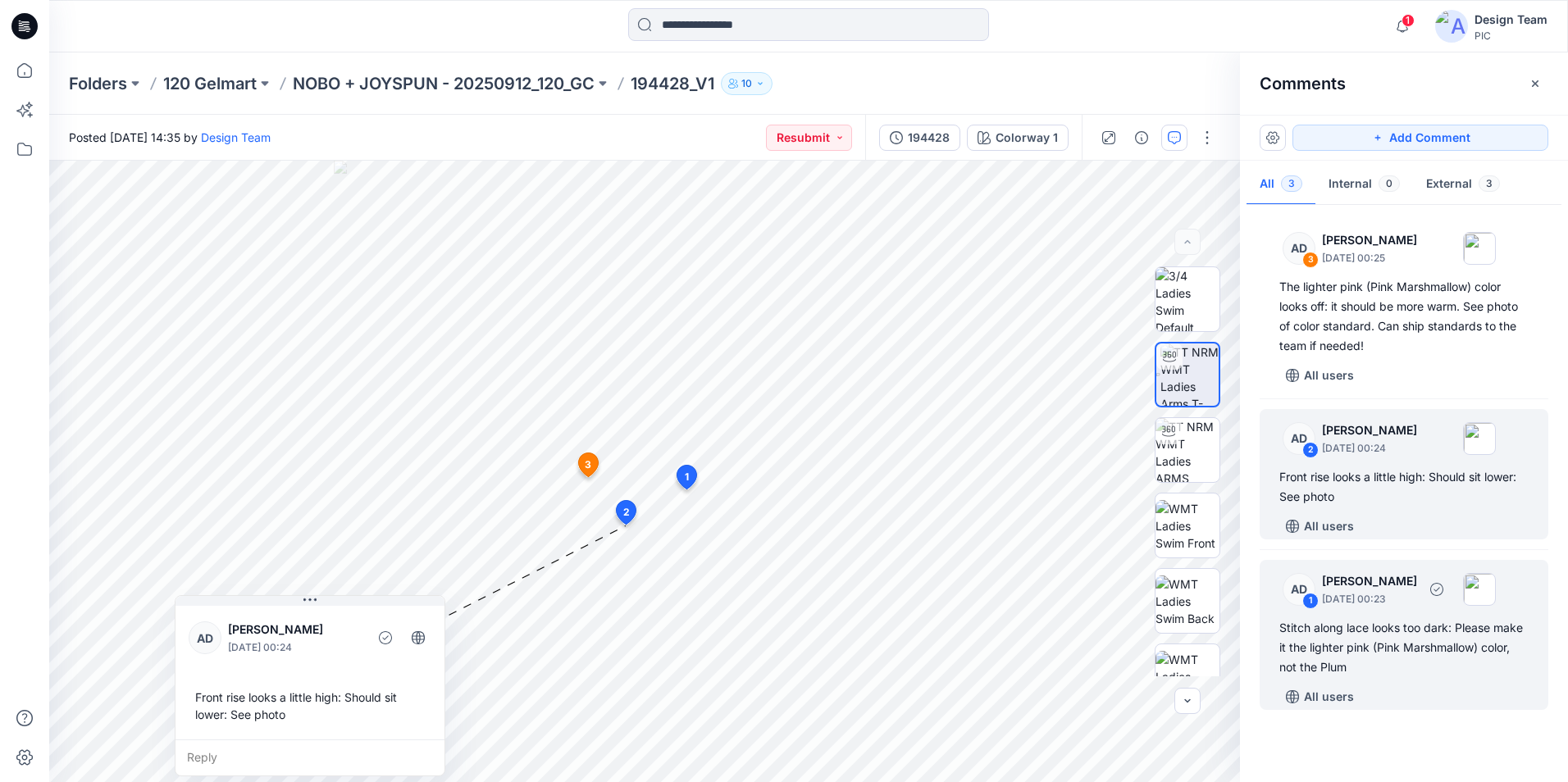
click at [1400, 632] on div "Stitch along lace looks too dark: Please make it the lighter pink (Pink Marshma…" at bounding box center [1403, 648] width 249 height 59
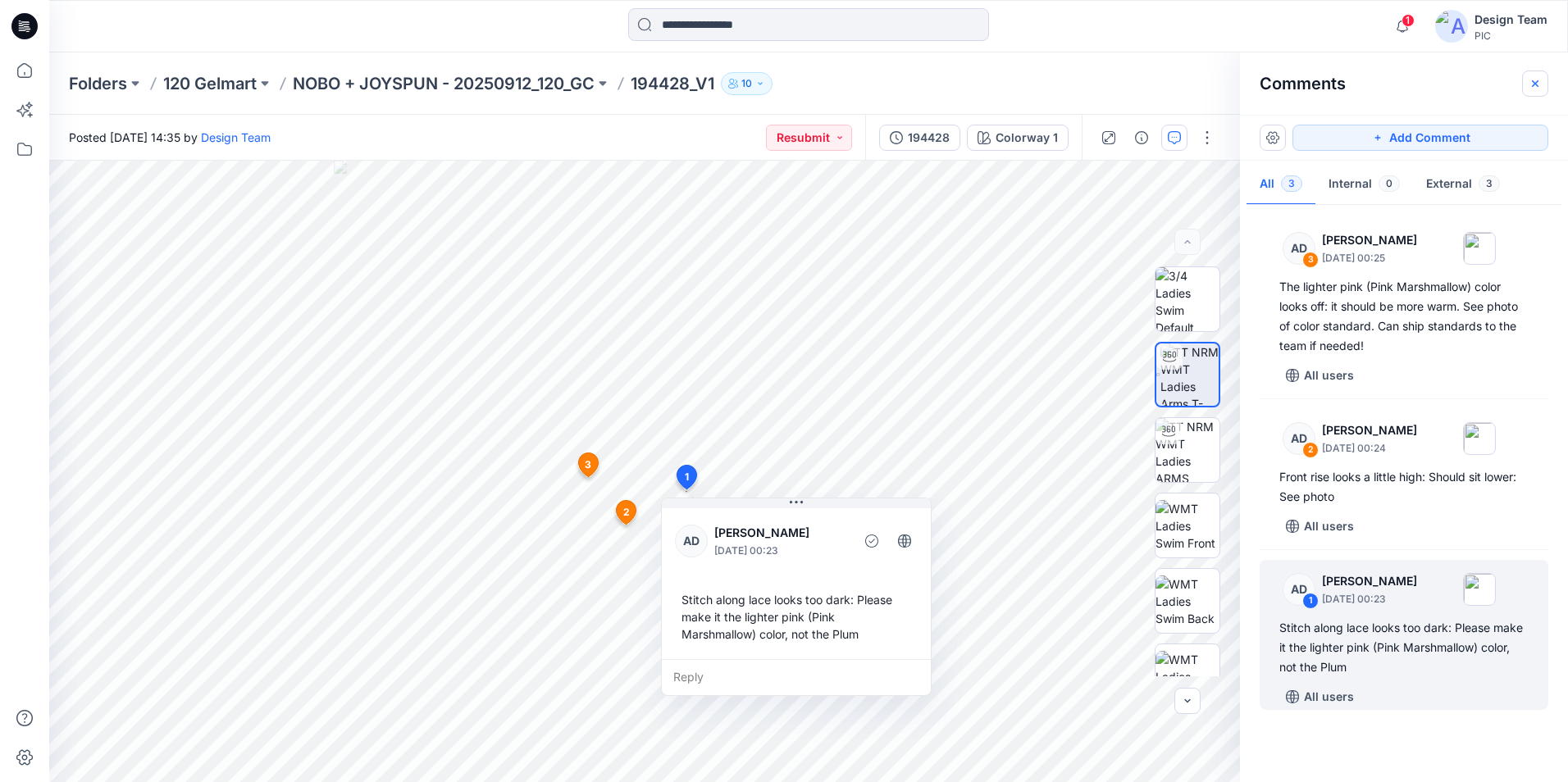
click at [1542, 83] on button "button" at bounding box center [1535, 83] width 26 height 26
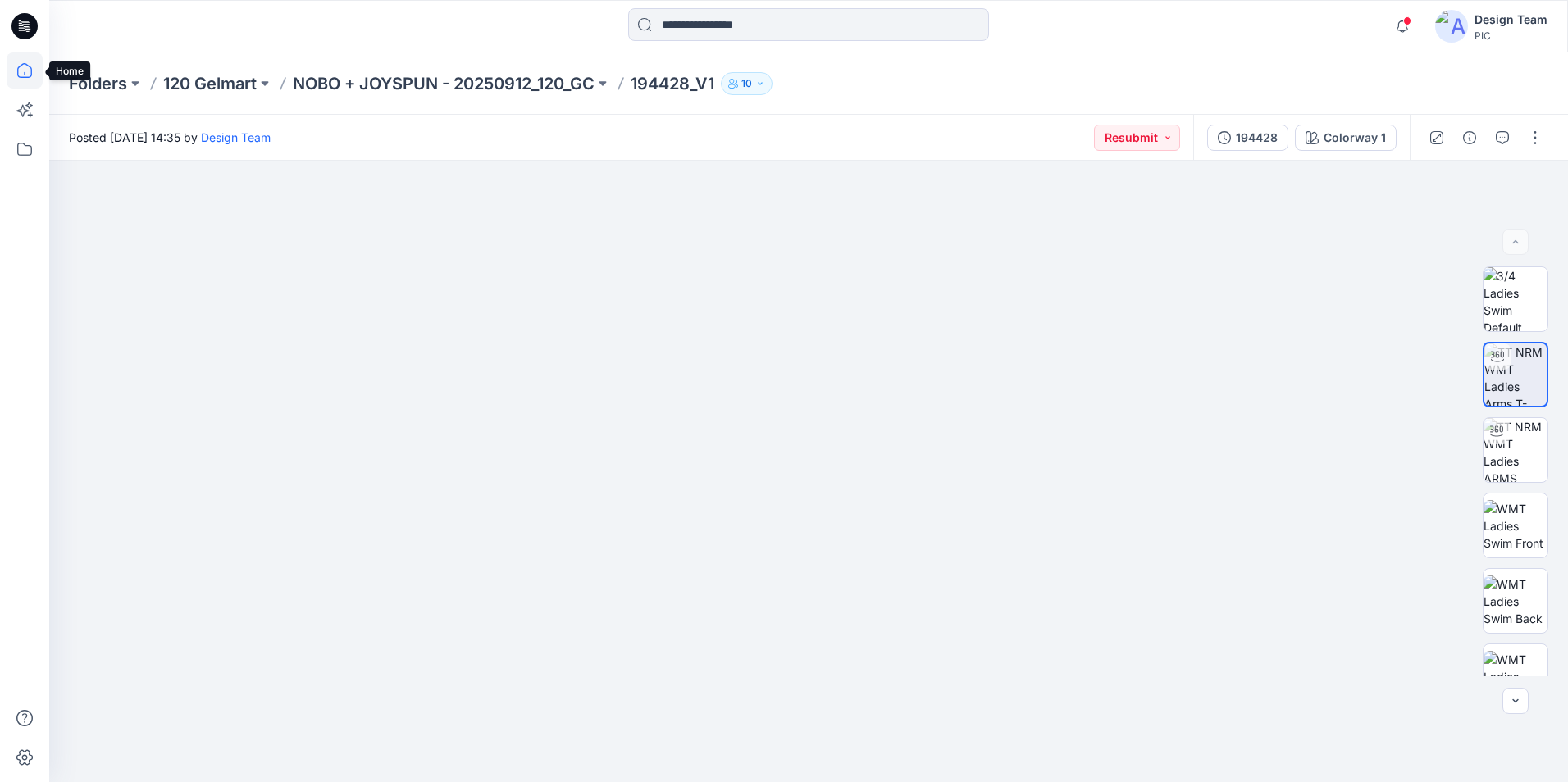
click at [18, 77] on icon at bounding box center [24, 70] width 36 height 36
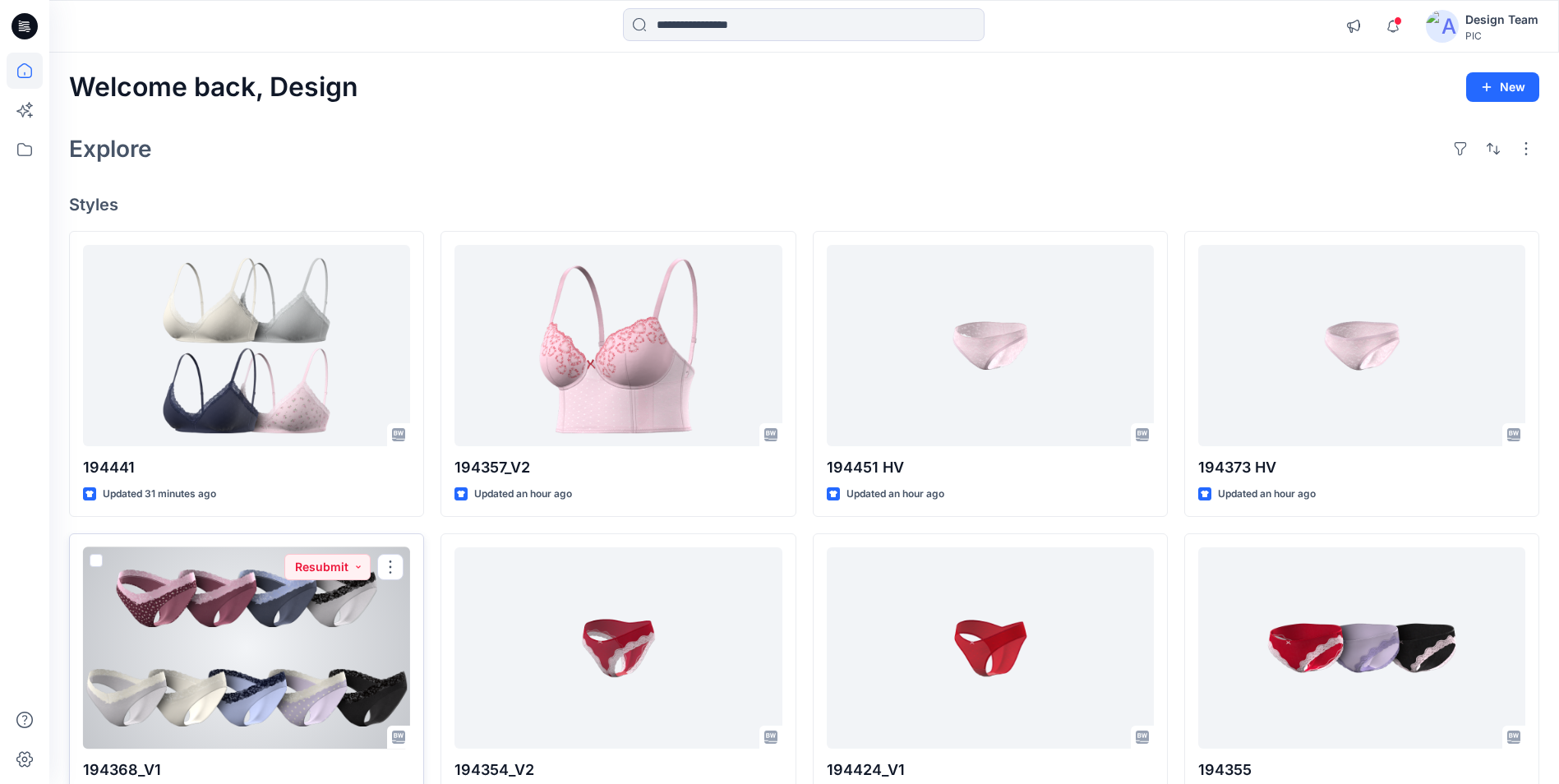
click at [173, 669] on div at bounding box center [246, 648] width 328 height 201
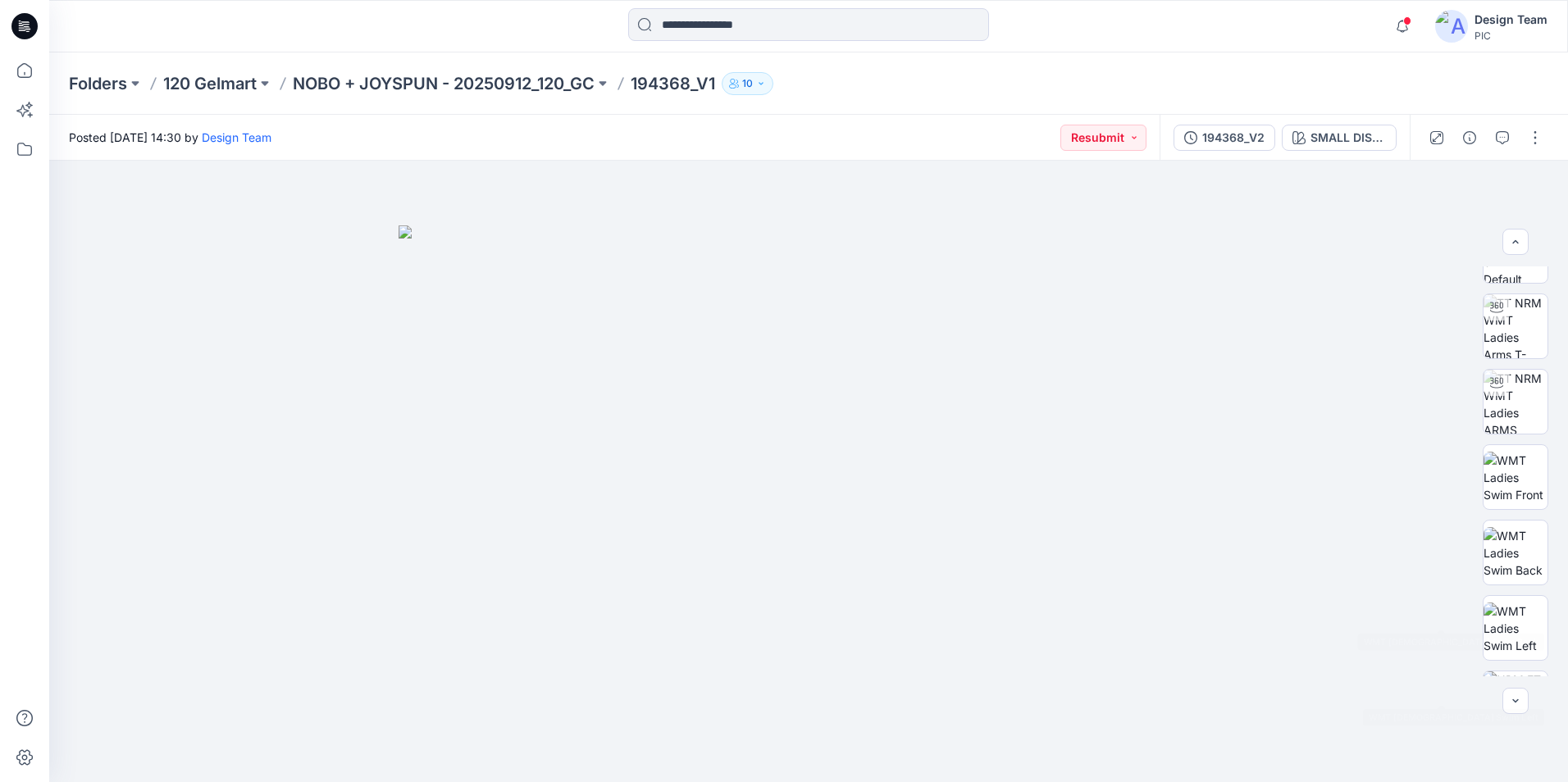
scroll to position [6, 0]
click at [1508, 152] on div at bounding box center [1486, 138] width 152 height 46
click at [1503, 145] on button "button" at bounding box center [1501, 138] width 26 height 26
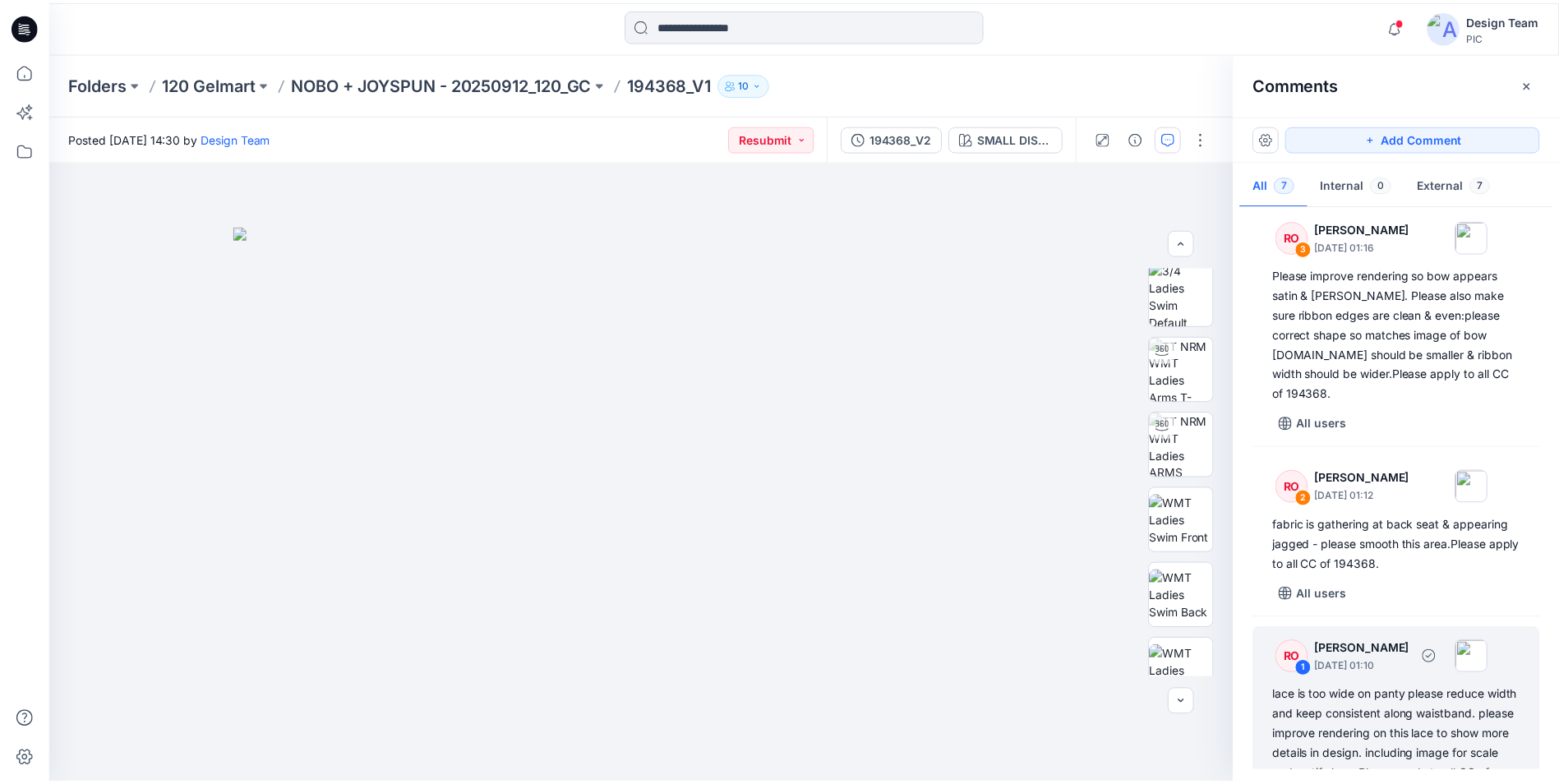
scroll to position [653, 0]
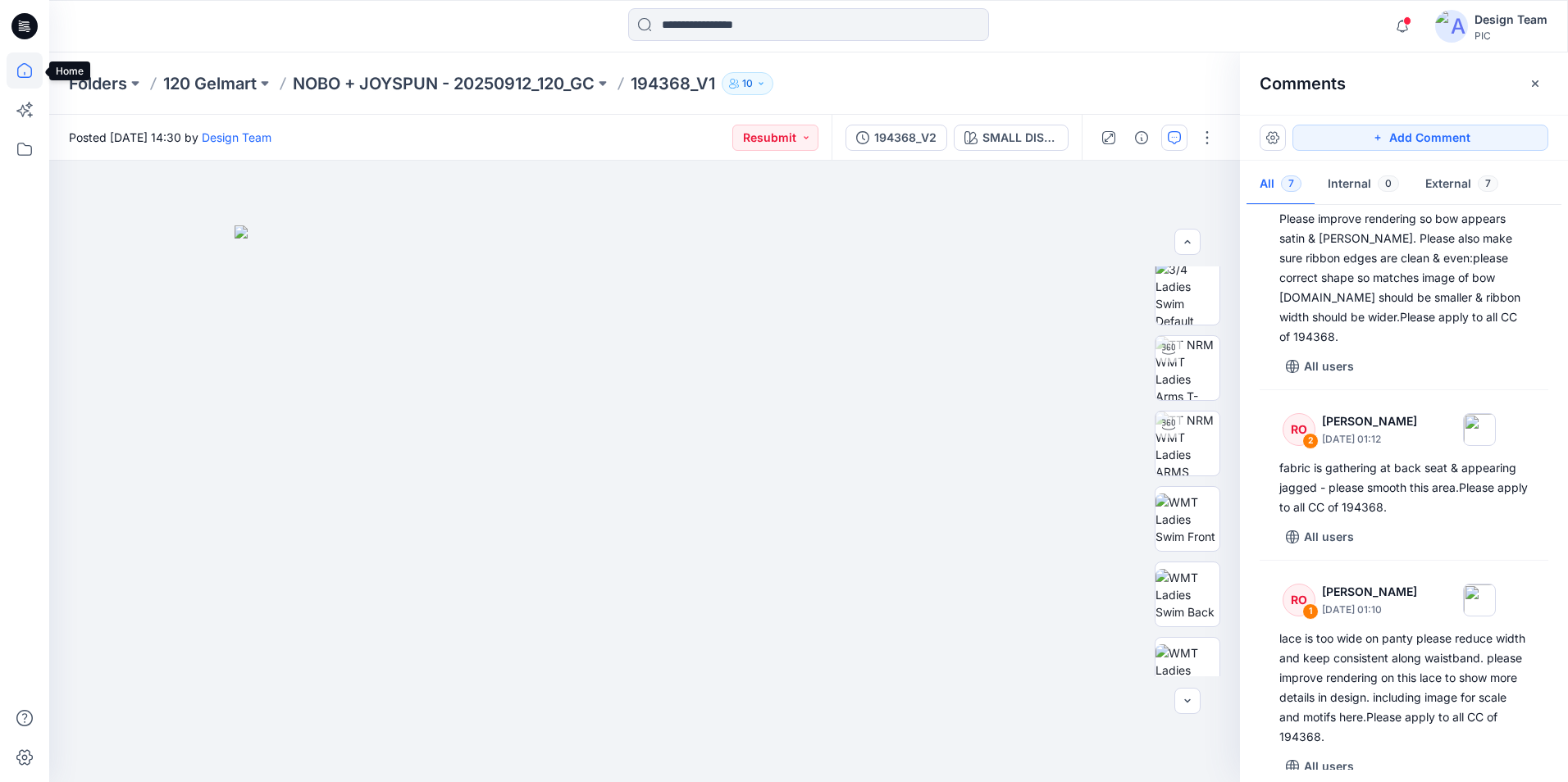
click at [25, 68] on icon at bounding box center [24, 70] width 36 height 36
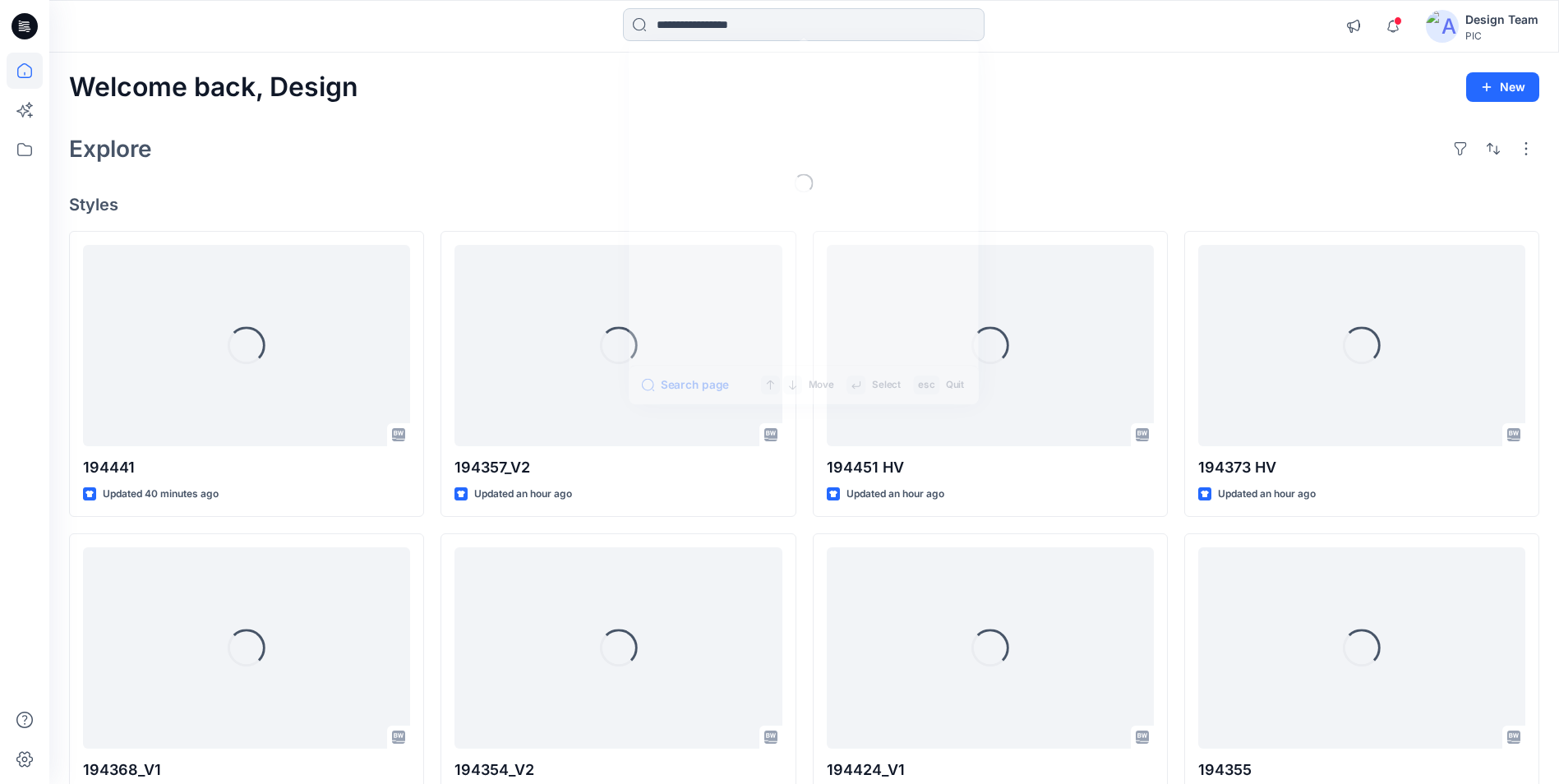
click at [704, 33] on input at bounding box center [804, 24] width 362 height 32
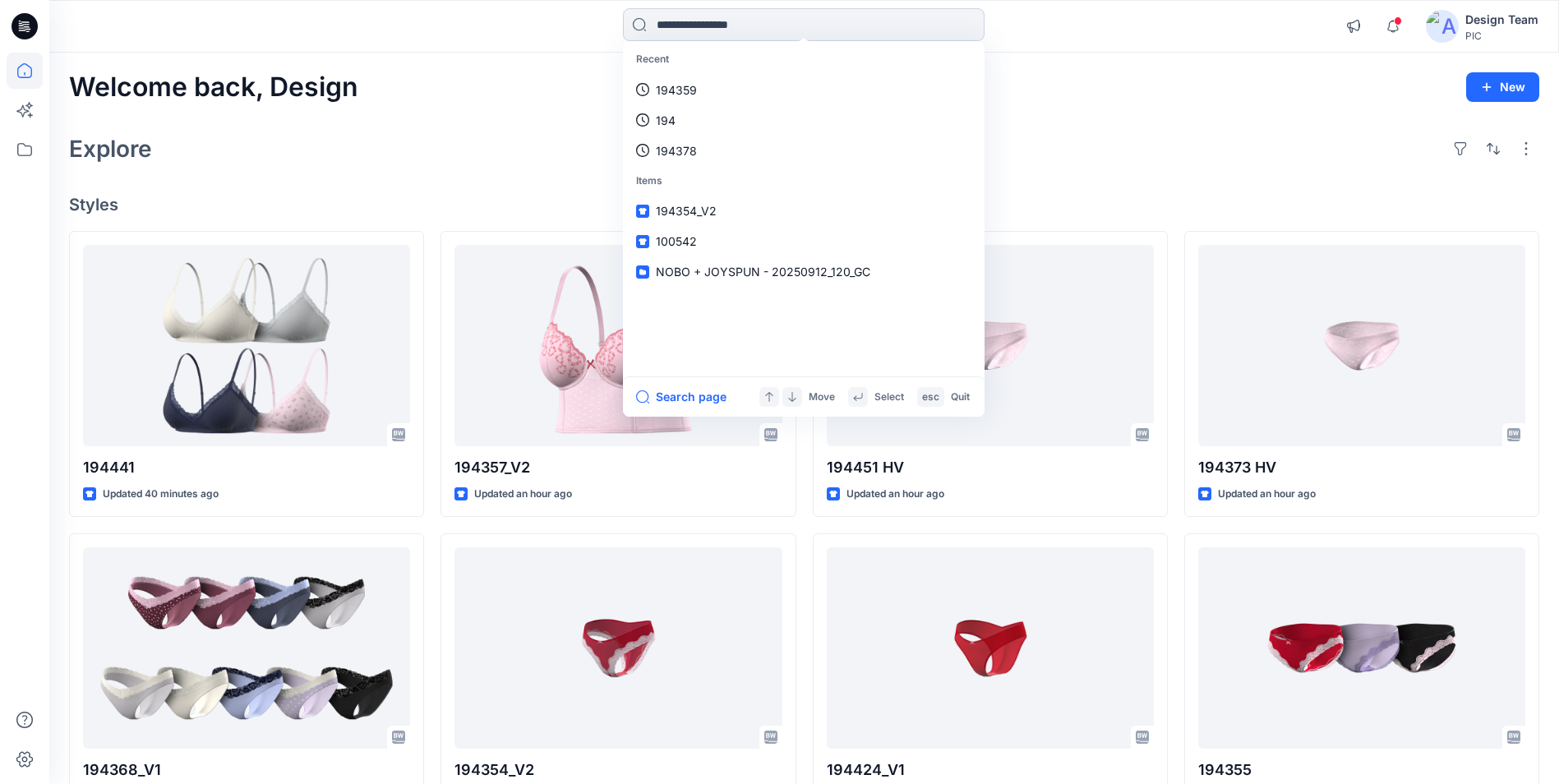
click at [708, 32] on input at bounding box center [804, 24] width 362 height 32
type input "******"
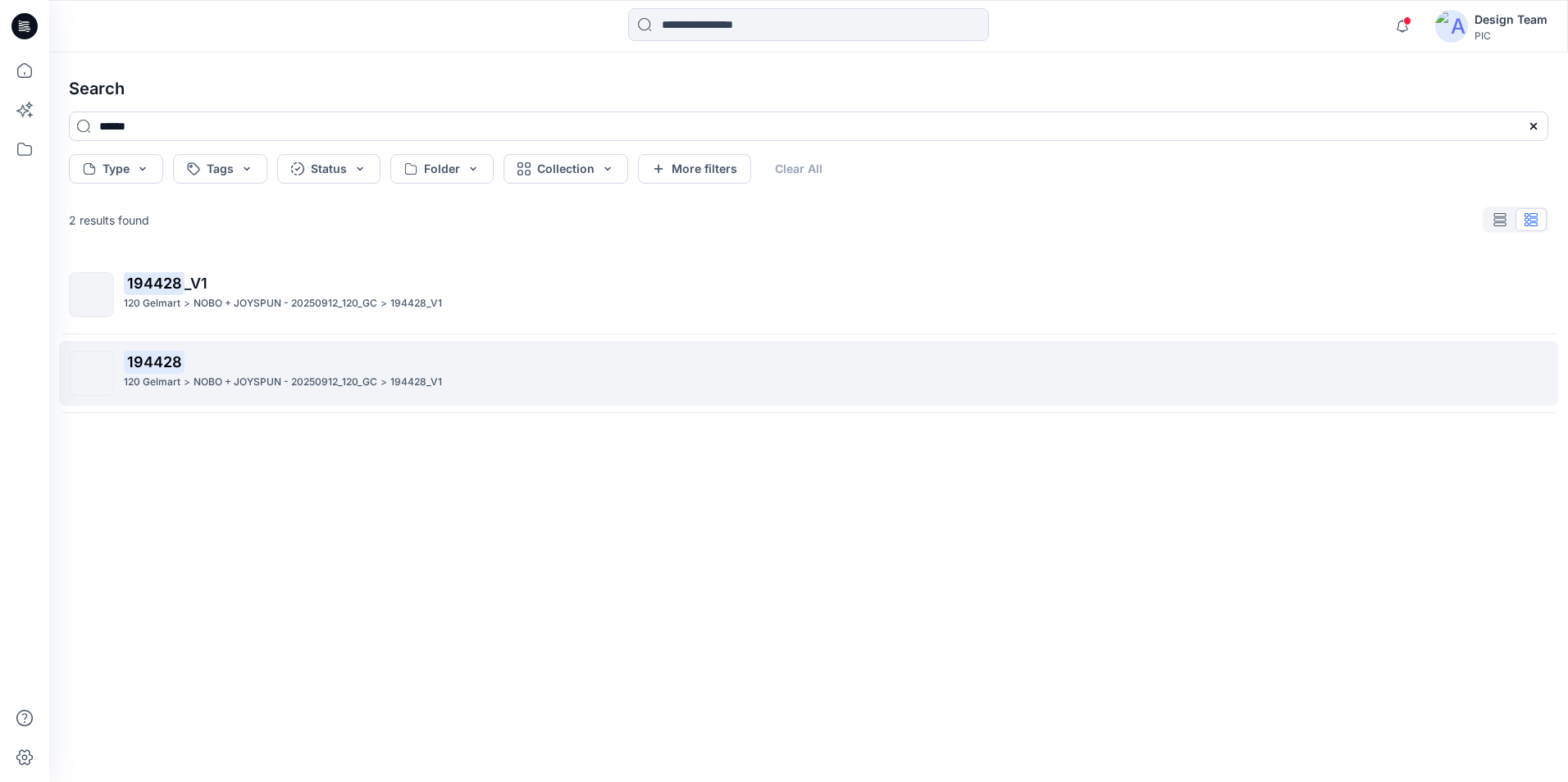
click at [264, 379] on p "NOBO + JOYSPUN - 20250912_120_GC" at bounding box center [285, 382] width 183 height 18
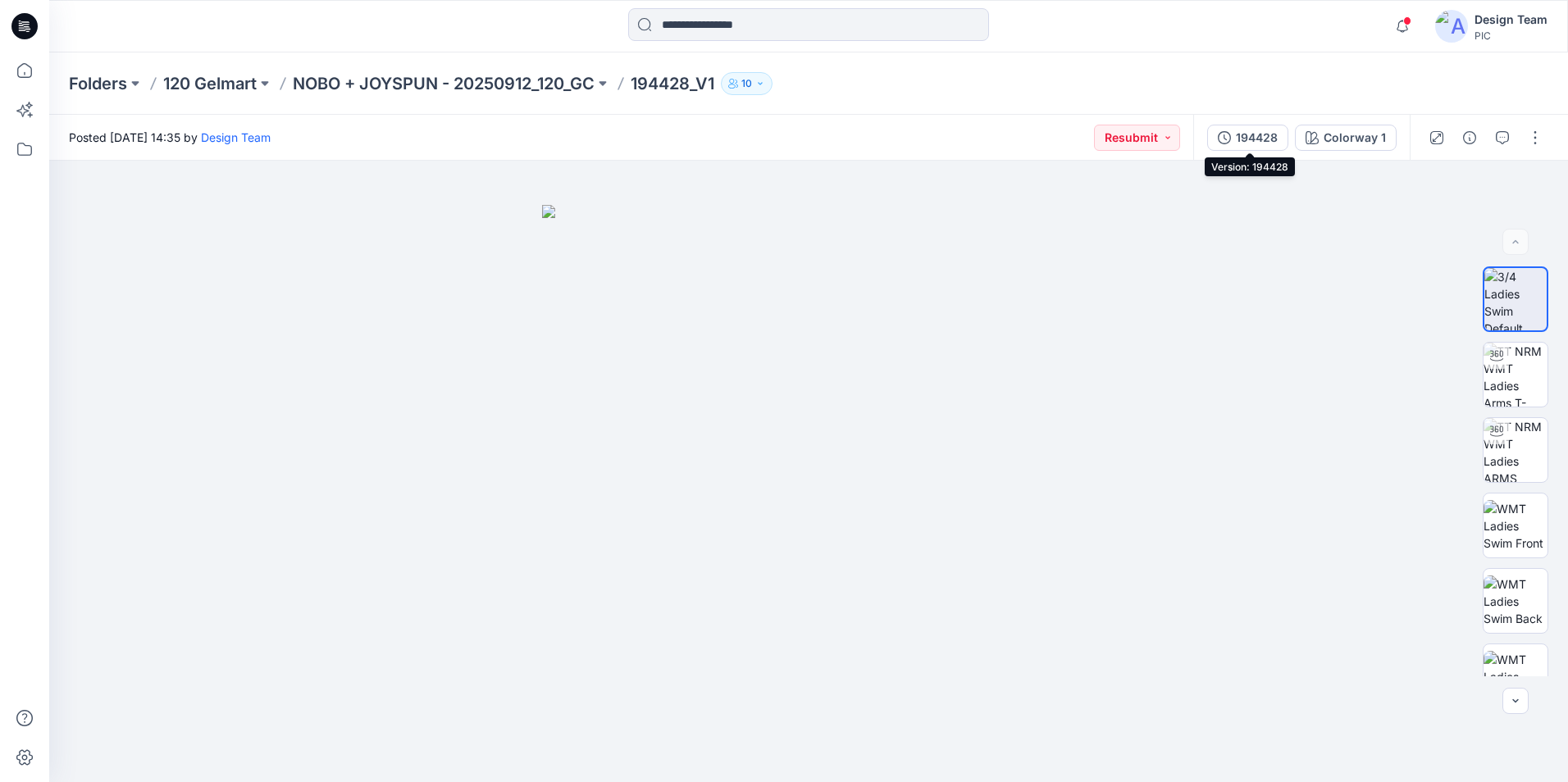
click at [1259, 143] on div "194428" at bounding box center [1256, 137] width 42 height 18
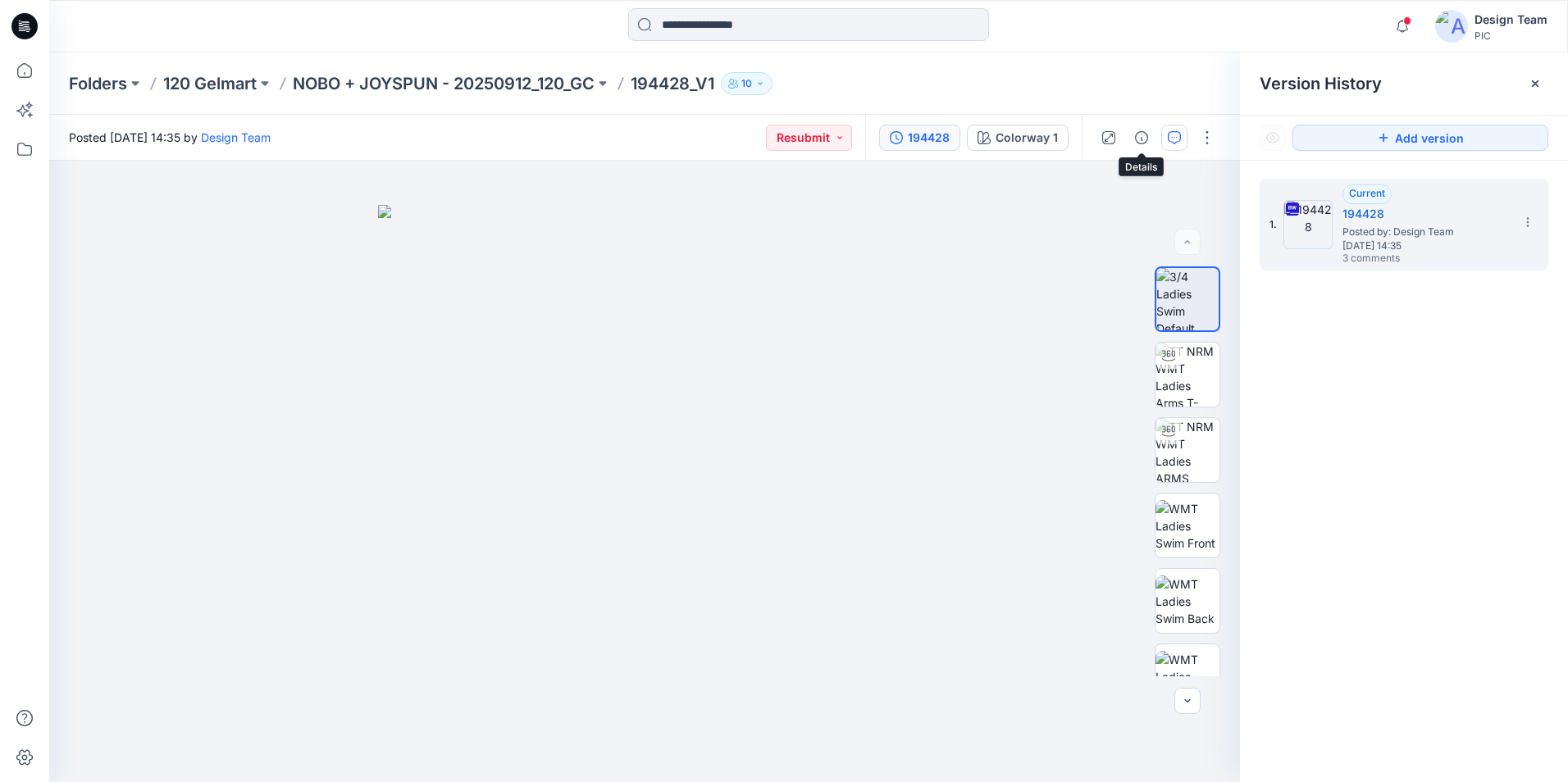
click at [1180, 131] on icon "button" at bounding box center [1174, 138] width 13 height 13
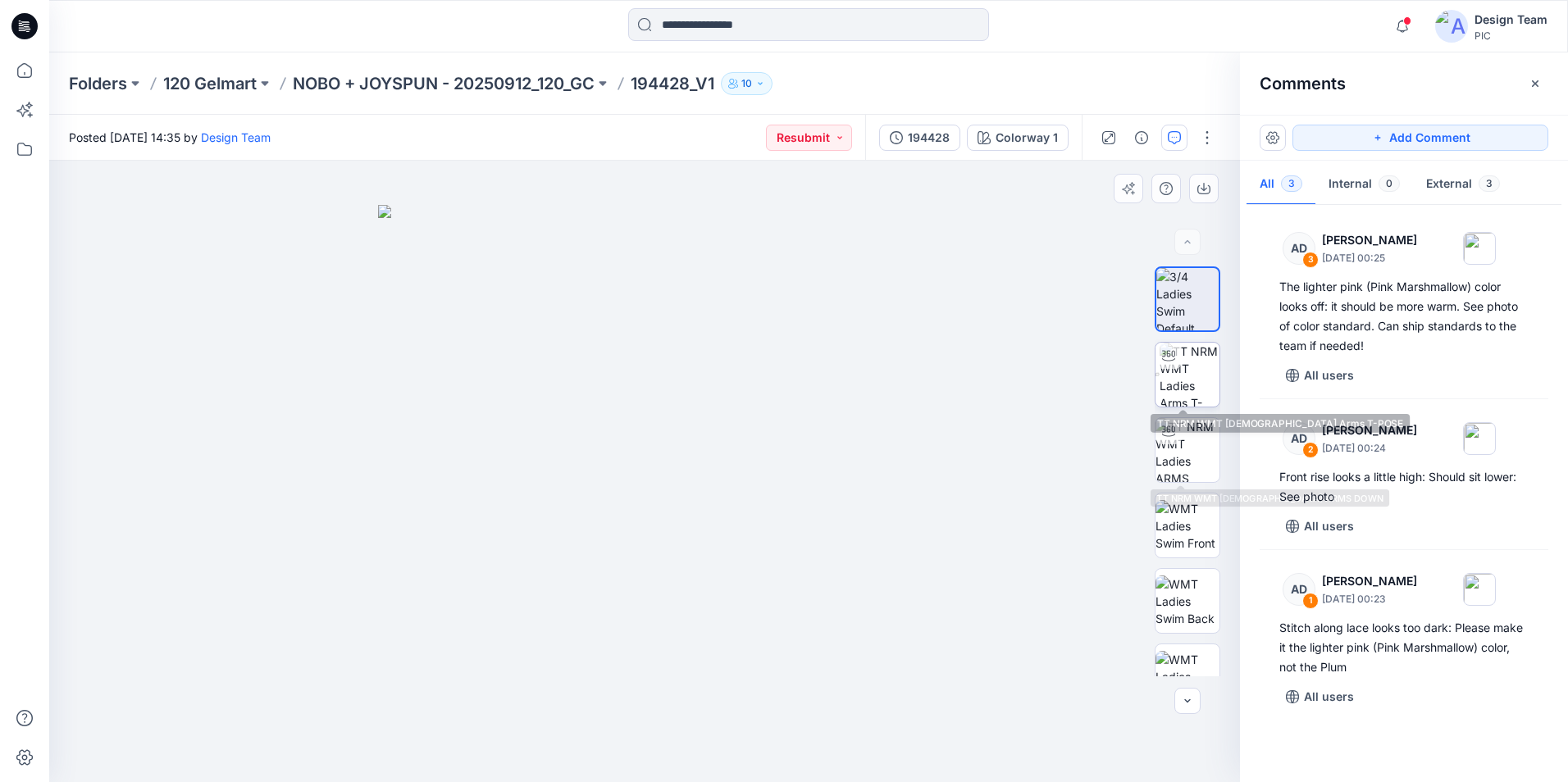
click at [1177, 383] on img at bounding box center [1188, 374] width 60 height 64
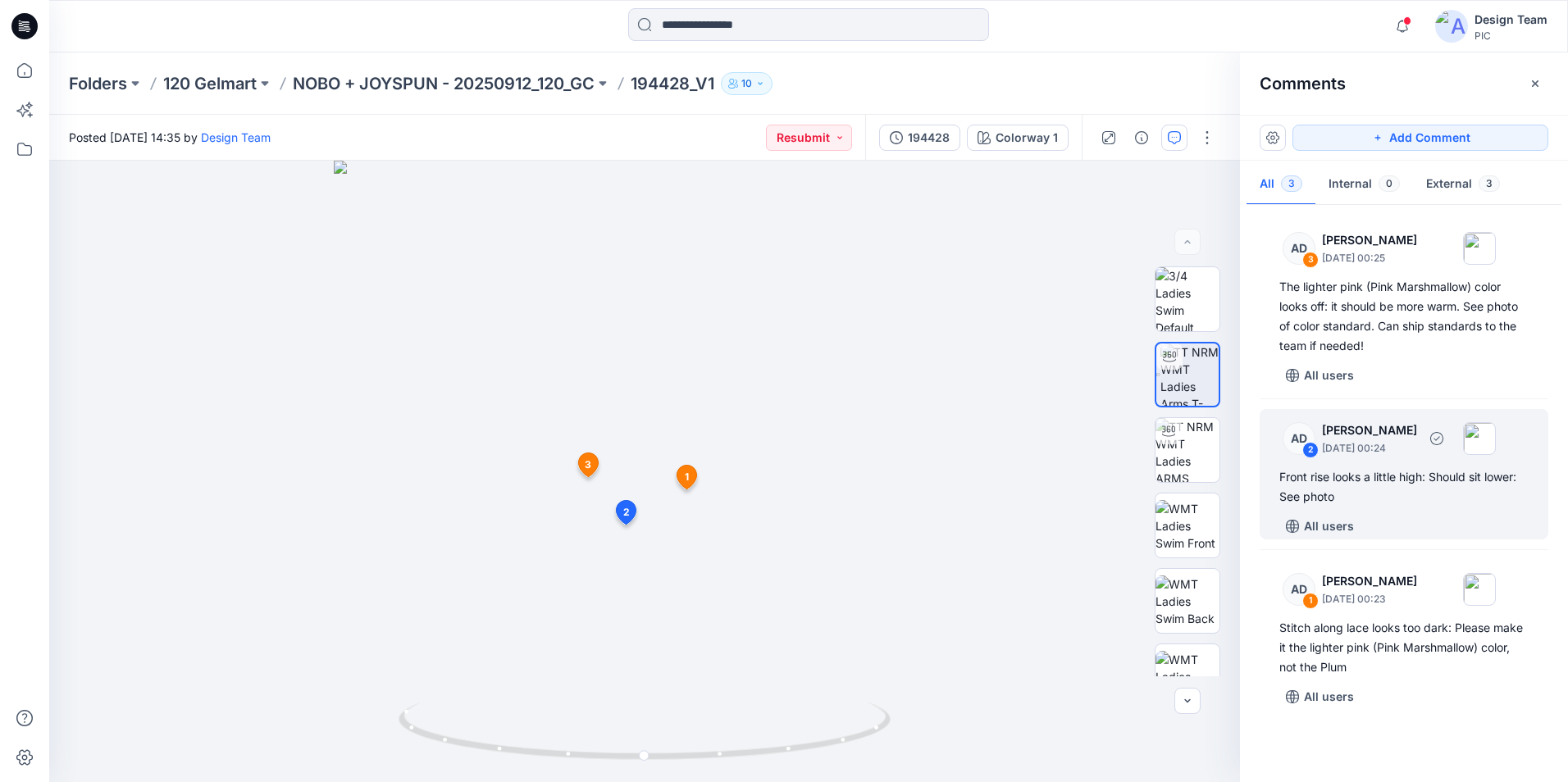
click at [1396, 478] on div "Front rise looks a little high: Should sit lower: See photo" at bounding box center [1403, 487] width 249 height 40
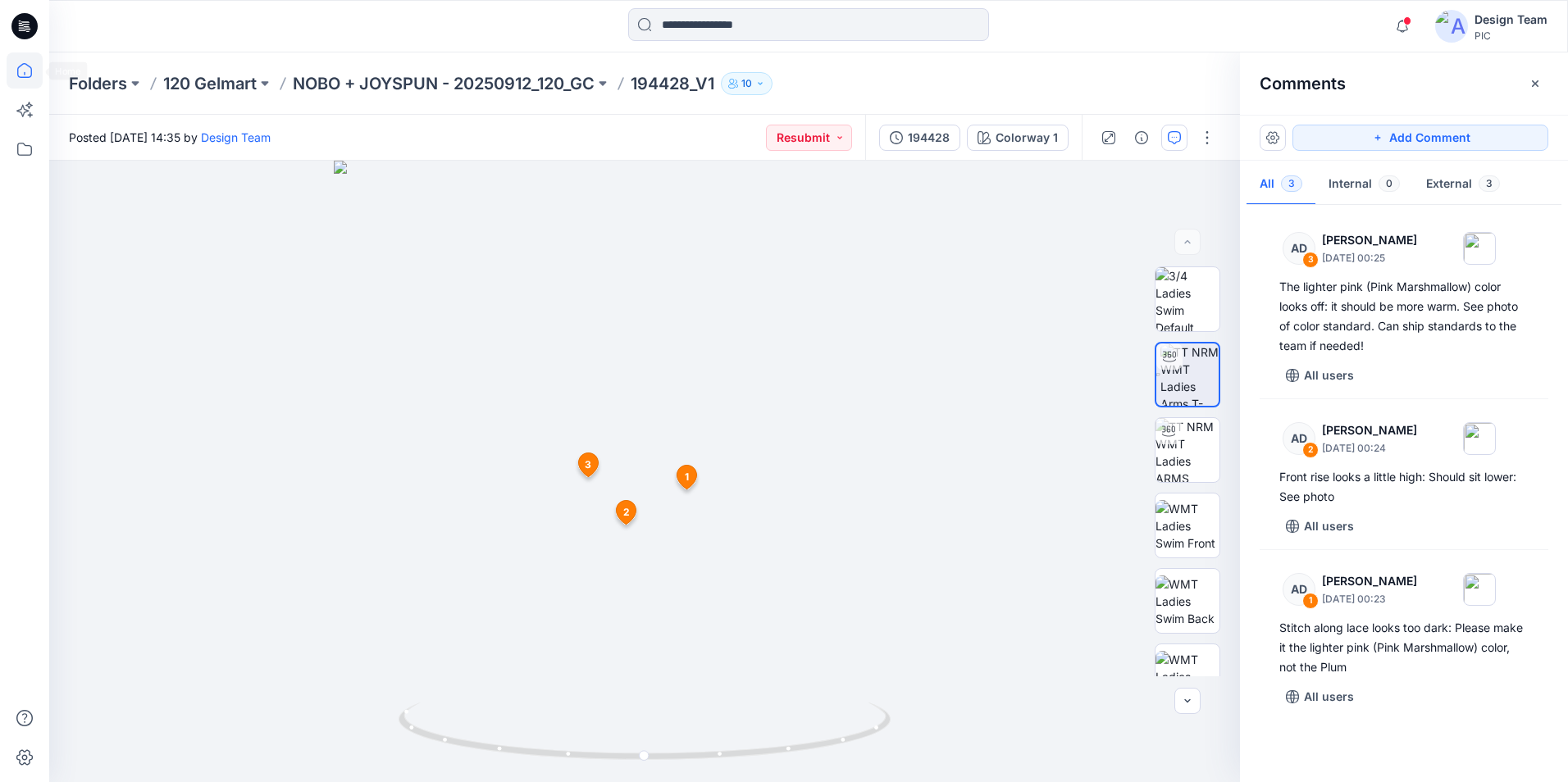
click at [35, 75] on icon at bounding box center [24, 70] width 36 height 36
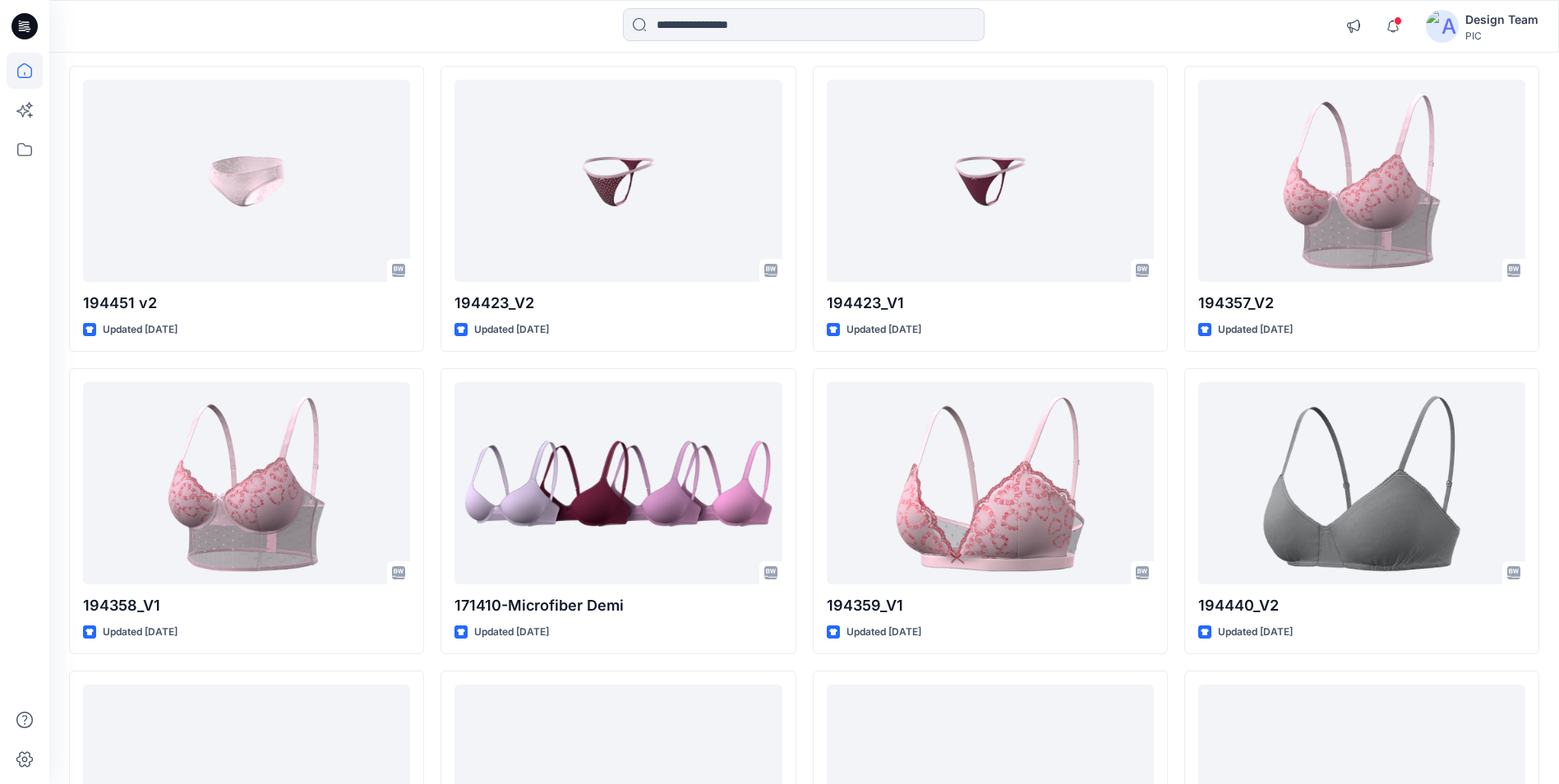
scroll to position [4702, 0]
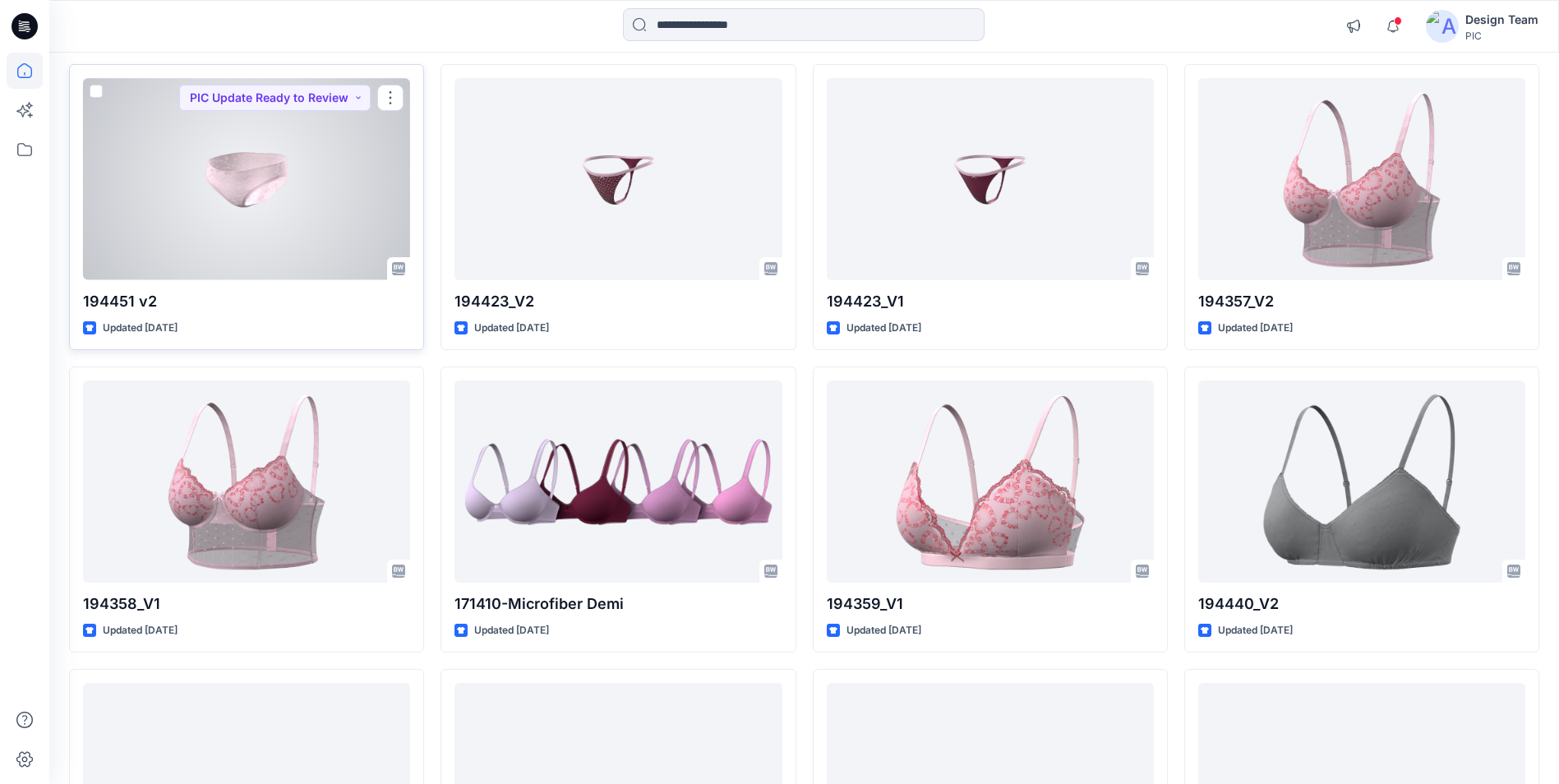
click at [298, 217] on div at bounding box center [246, 178] width 328 height 201
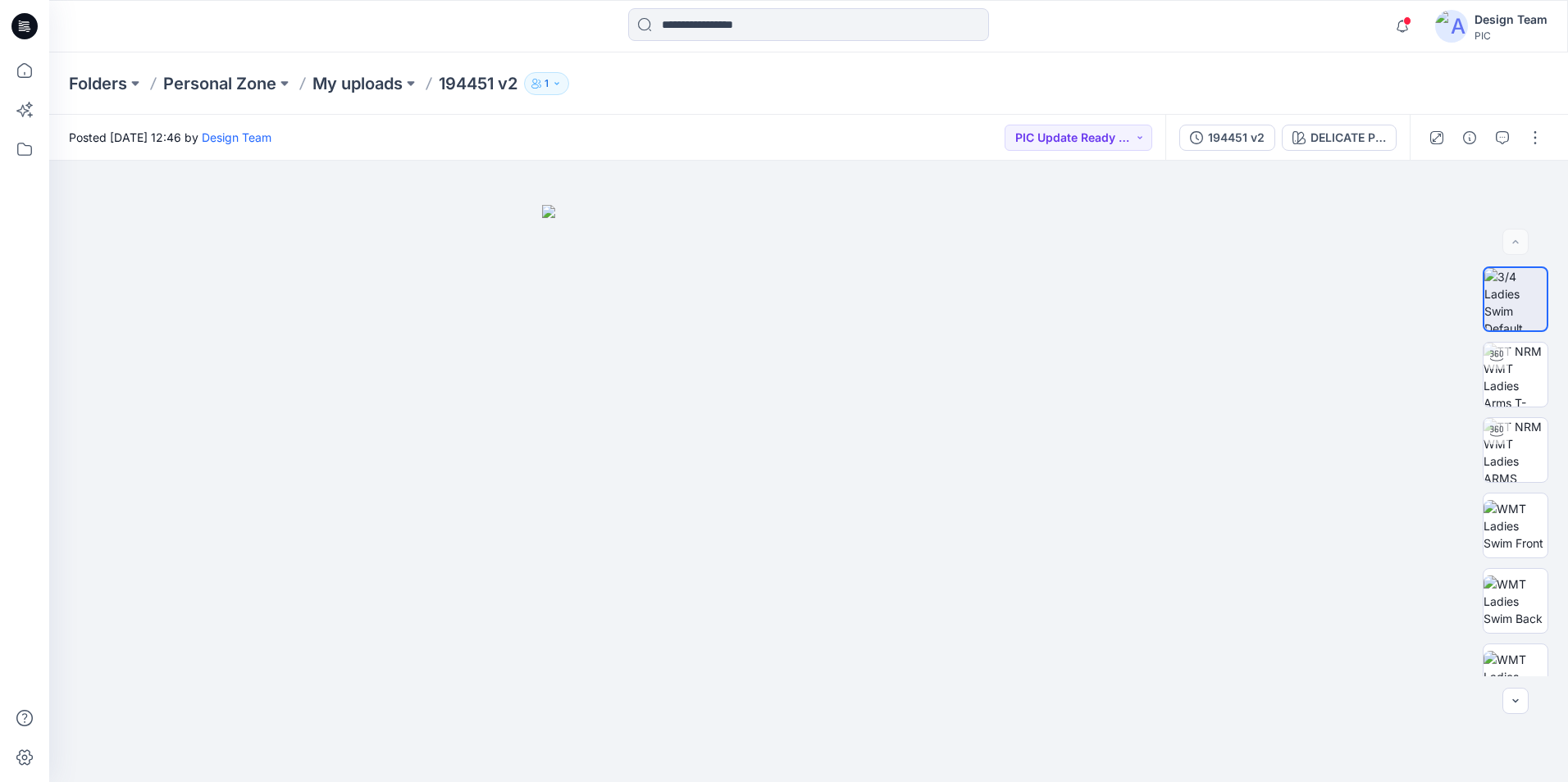
click at [1460, 85] on div "Folders Personal Zone My uploads 194451 v2 1" at bounding box center [808, 83] width 1518 height 62
